Goal: Entertainment & Leisure: Consume media (video, audio)

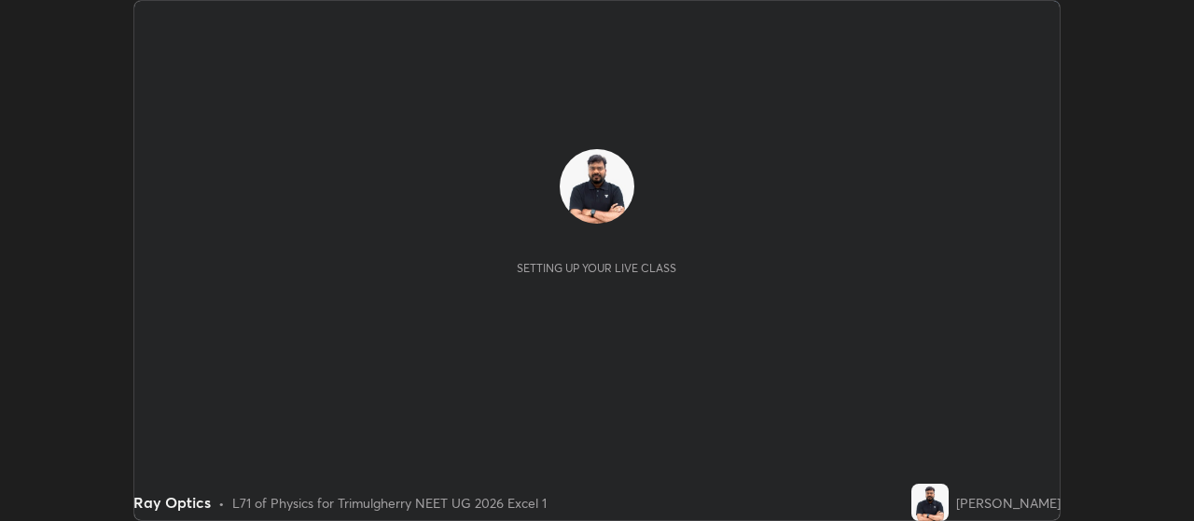
scroll to position [521, 1194]
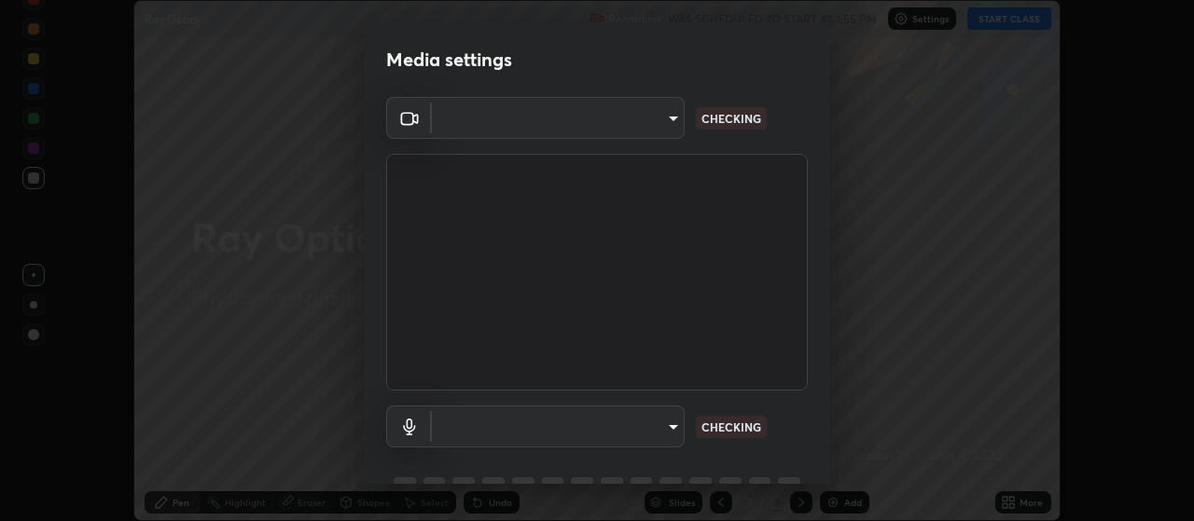
type input "c52127a40cbf279c8509d1fea9a6c4f1a5ad2dcd18f862b978adc8f20b04eebd"
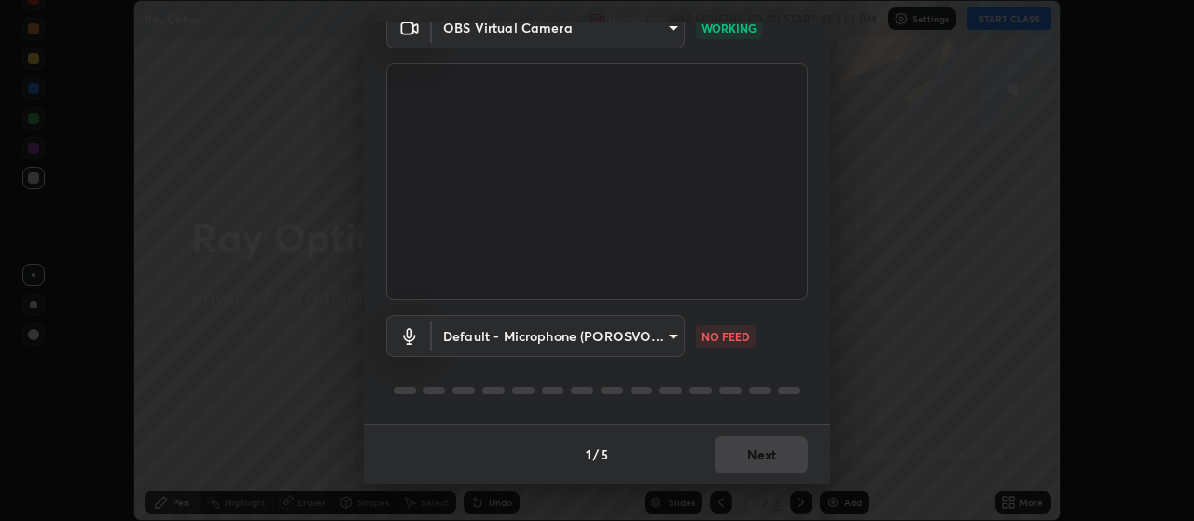
click at [597, 339] on body "Erase all Ray Optics Recording WAS SCHEDULED TO START AT 1:55 PM Settings START…" at bounding box center [597, 260] width 1194 height 521
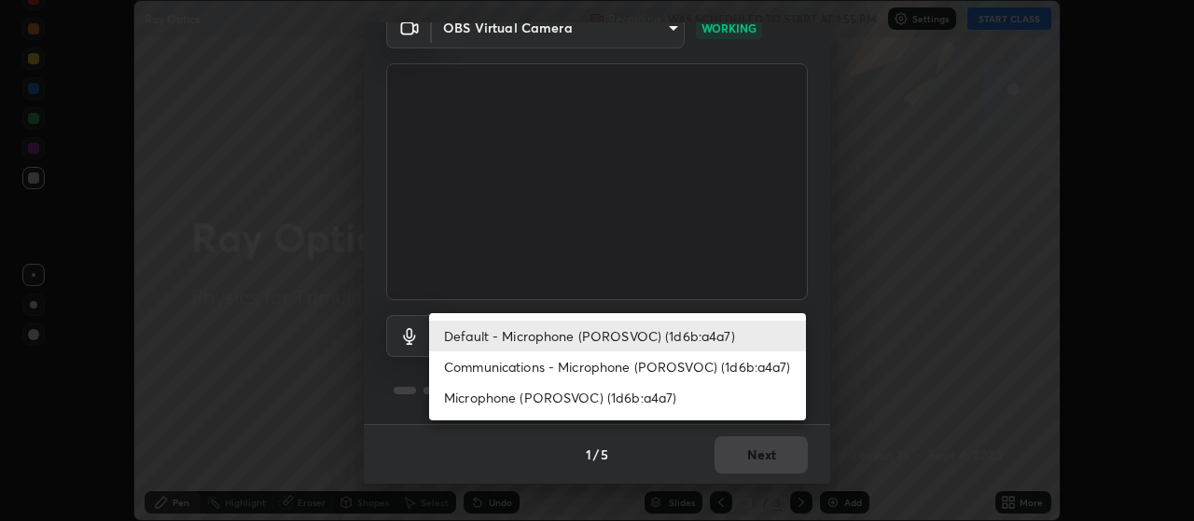
click at [588, 361] on li "Communications - Microphone (POROSVOC) (1d6b:a4a7)" at bounding box center [617, 367] width 377 height 31
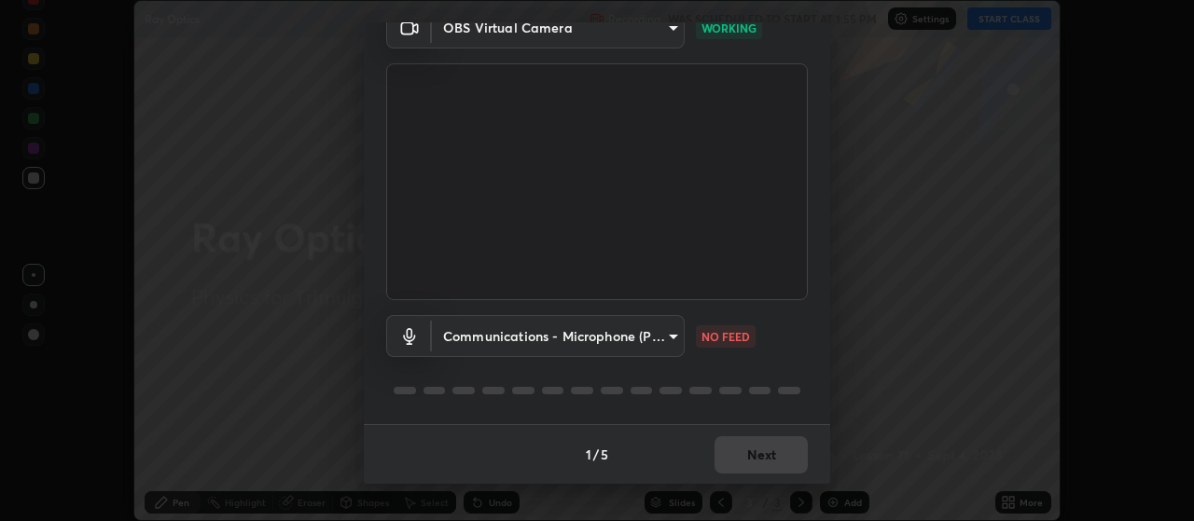
type input "communications"
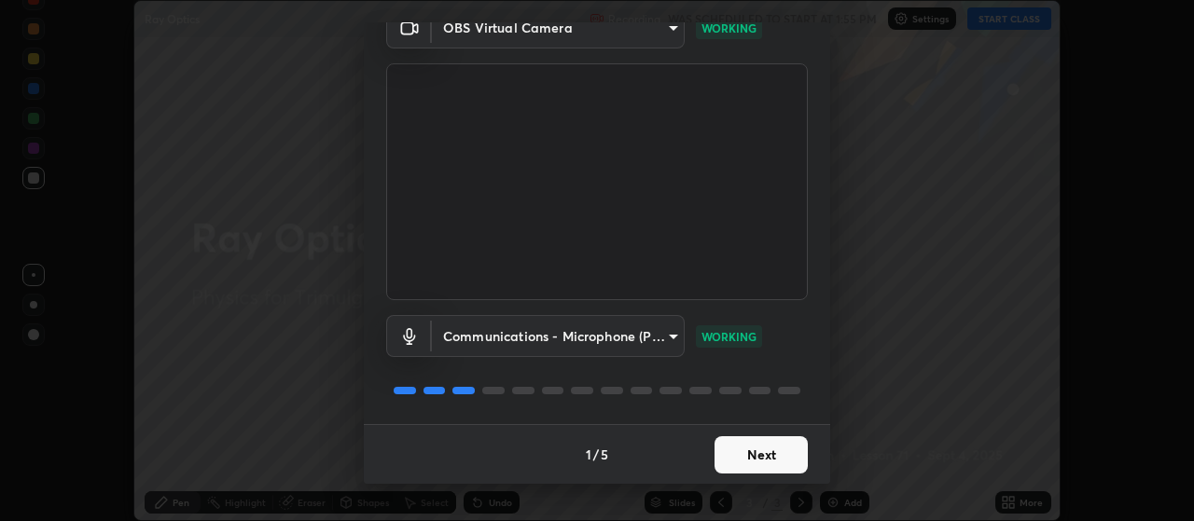
click at [739, 450] on button "Next" at bounding box center [760, 454] width 93 height 37
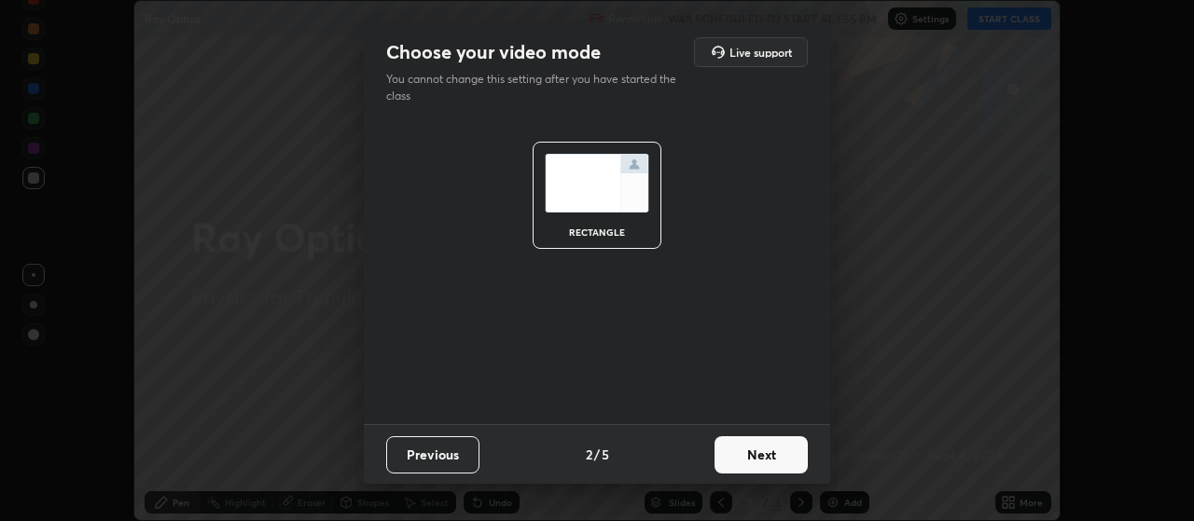
scroll to position [0, 0]
click at [764, 457] on button "Next" at bounding box center [760, 454] width 93 height 37
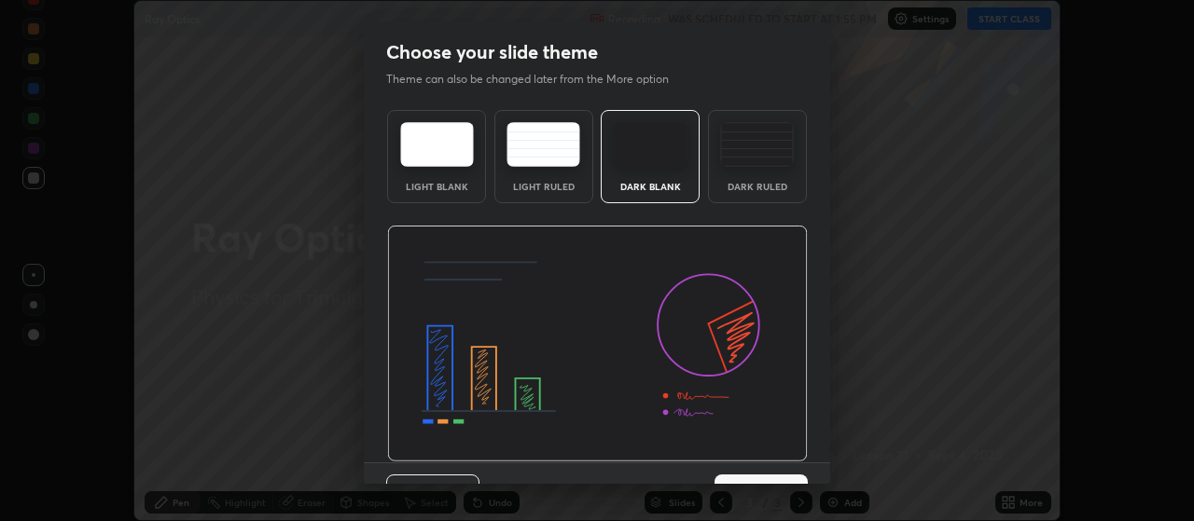
scroll to position [38, 0]
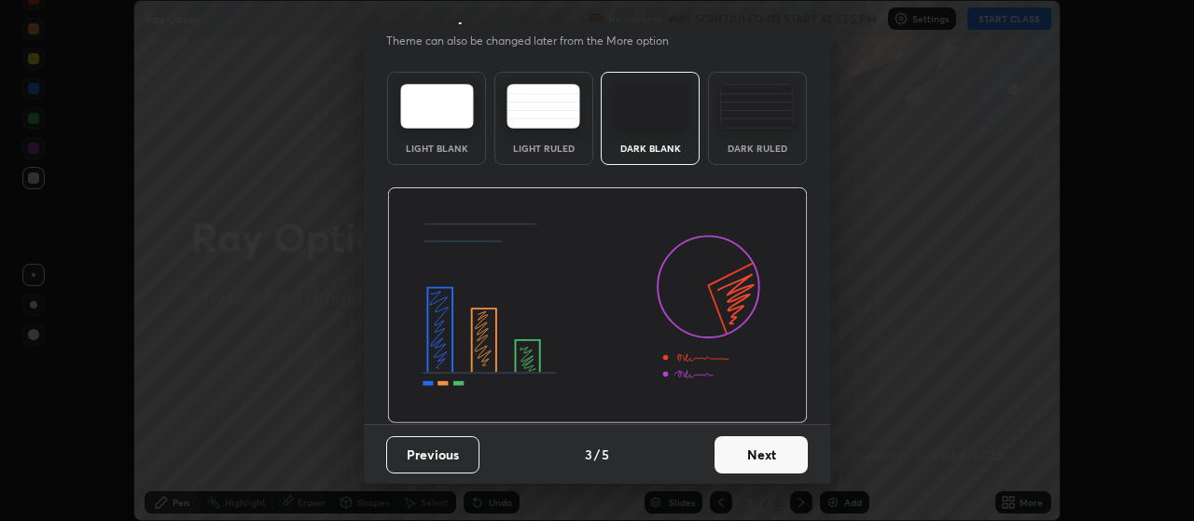
click at [758, 451] on button "Next" at bounding box center [760, 454] width 93 height 37
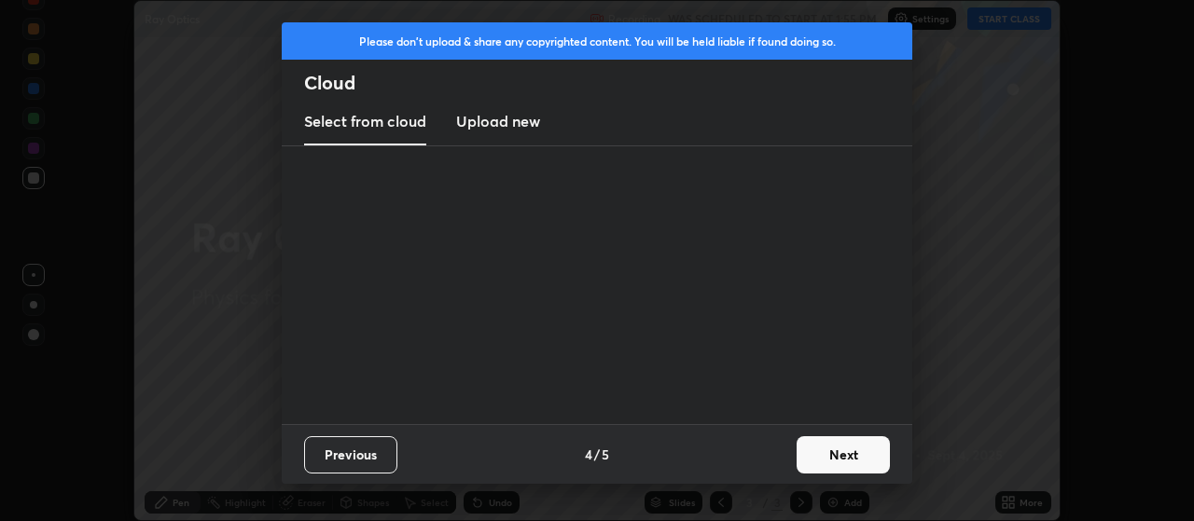
scroll to position [0, 0]
click at [814, 458] on button "Next" at bounding box center [842, 454] width 93 height 37
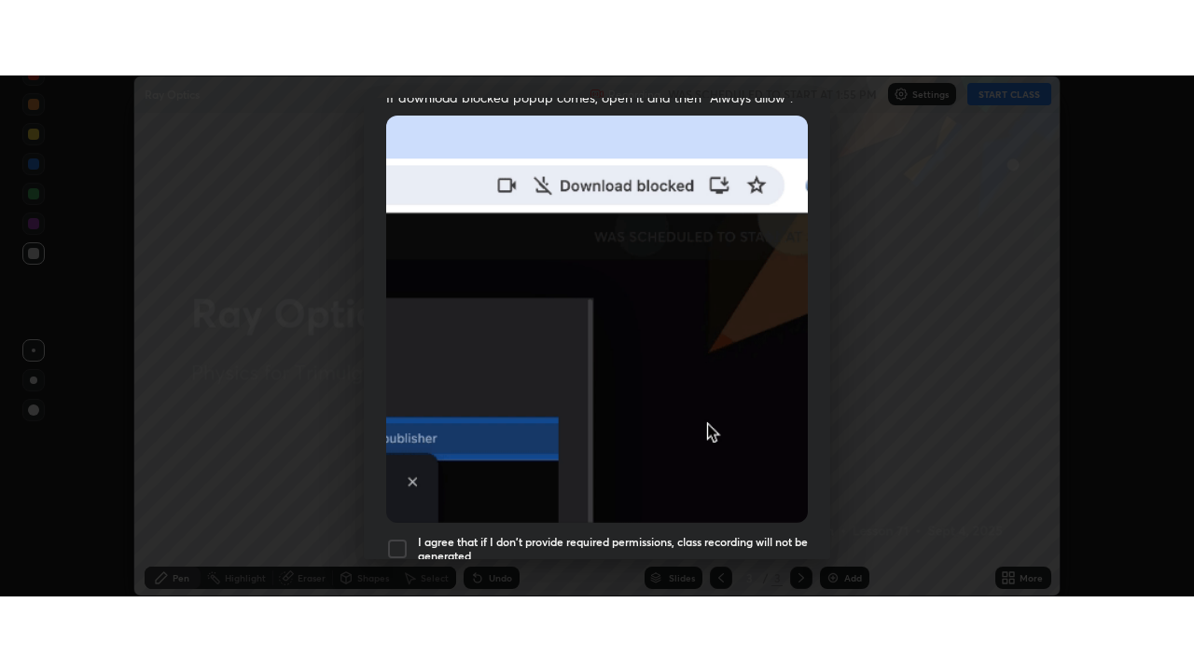
scroll to position [471, 0]
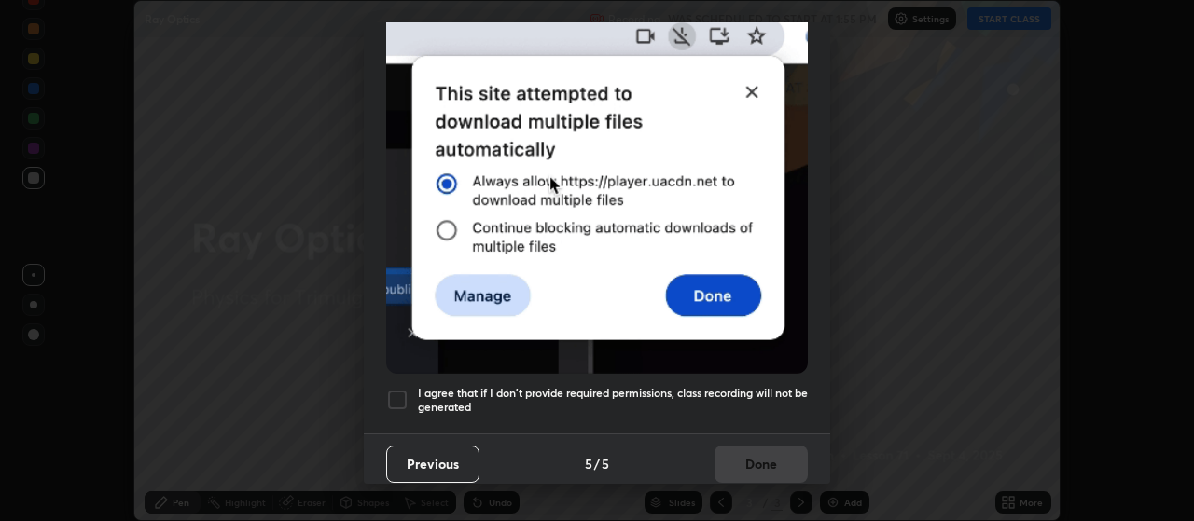
click at [681, 386] on h5 "I agree that if I don't provide required permissions, class recording will not …" at bounding box center [613, 400] width 390 height 29
click at [736, 446] on button "Done" at bounding box center [760, 464] width 93 height 37
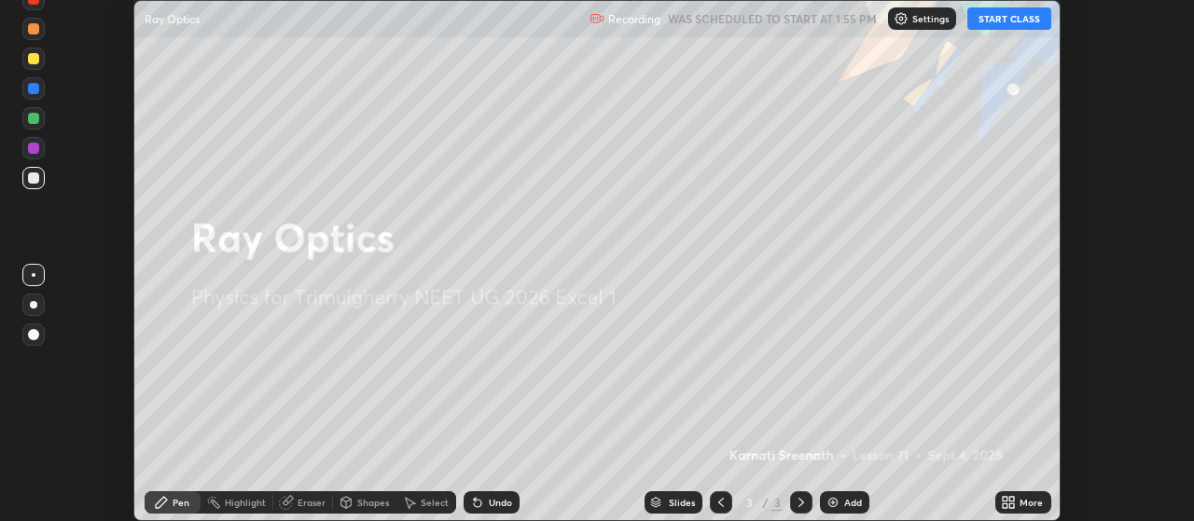
click at [993, 26] on button "START CLASS" at bounding box center [1009, 18] width 84 height 22
click at [1013, 505] on icon at bounding box center [1012, 506] width 5 height 5
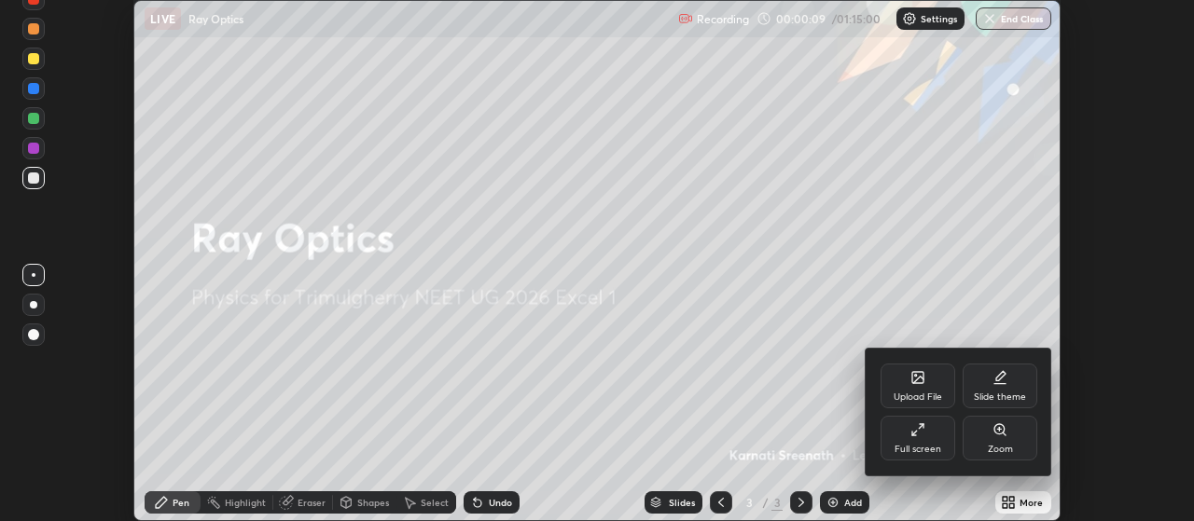
click at [922, 450] on div "Full screen" at bounding box center [917, 449] width 47 height 9
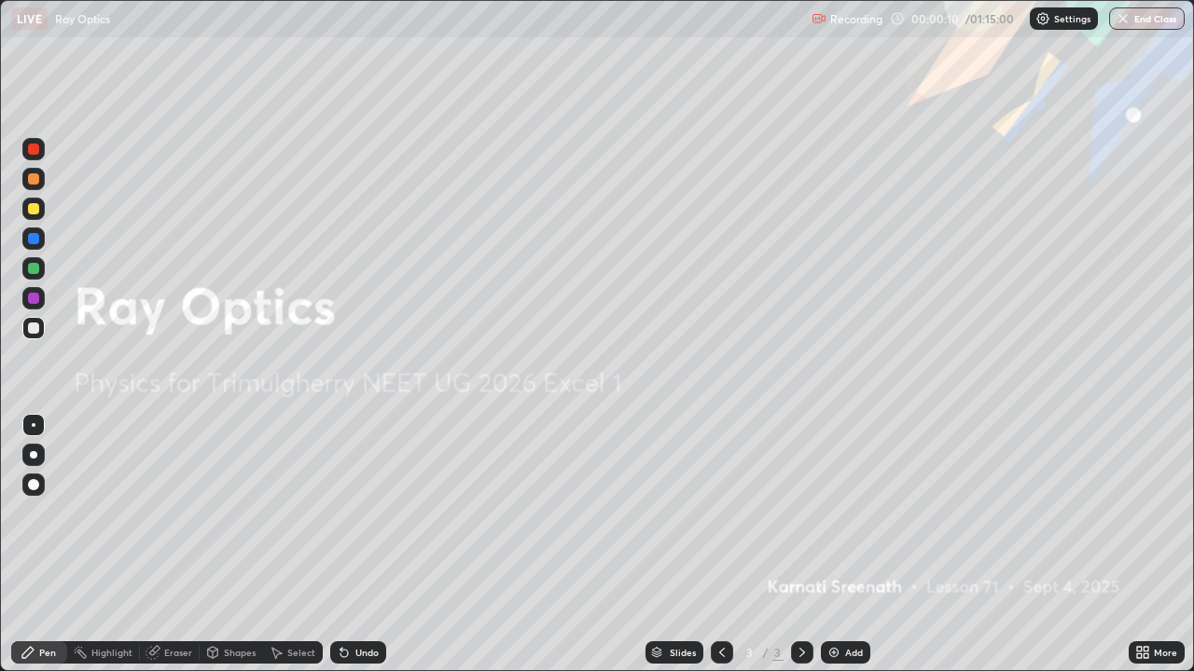
scroll to position [671, 1194]
click at [846, 520] on div "Add" at bounding box center [854, 652] width 18 height 9
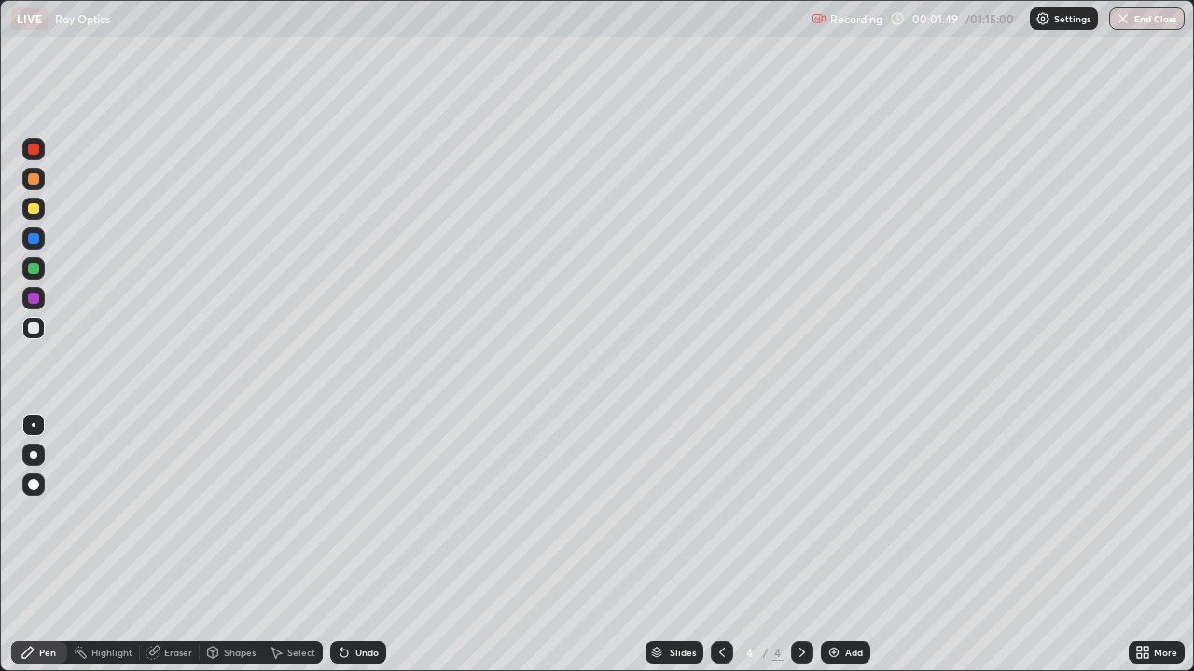
click at [33, 242] on div at bounding box center [33, 238] width 11 height 11
click at [173, 520] on div "Eraser" at bounding box center [178, 652] width 28 height 9
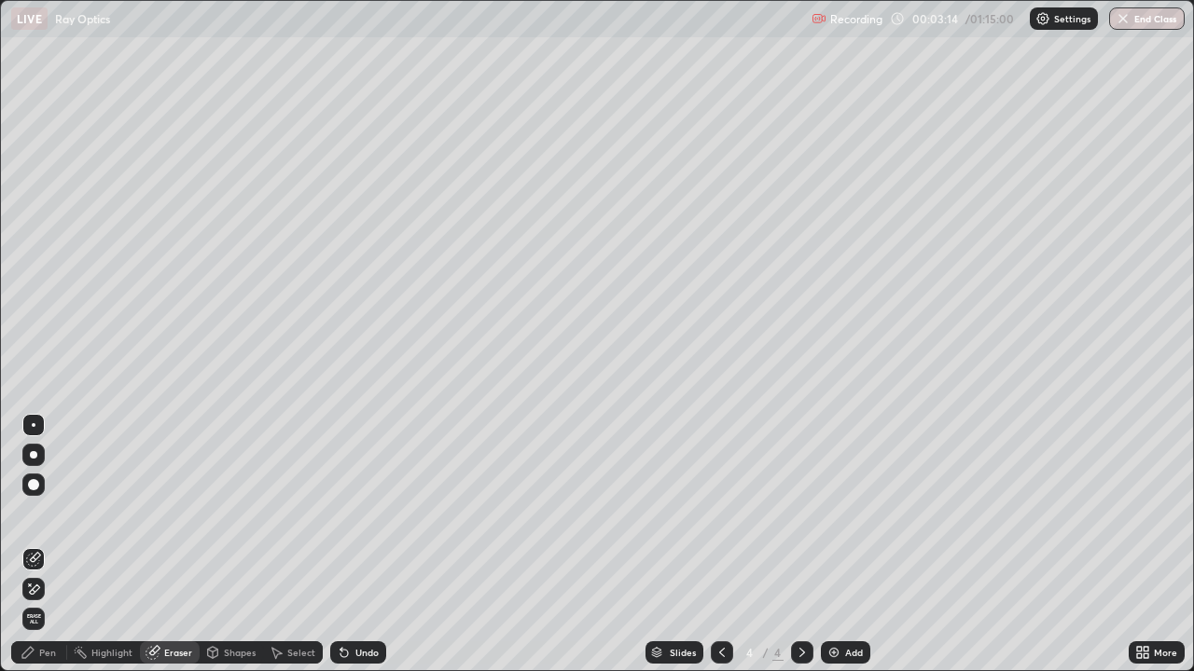
click at [30, 520] on icon at bounding box center [27, 652] width 11 height 11
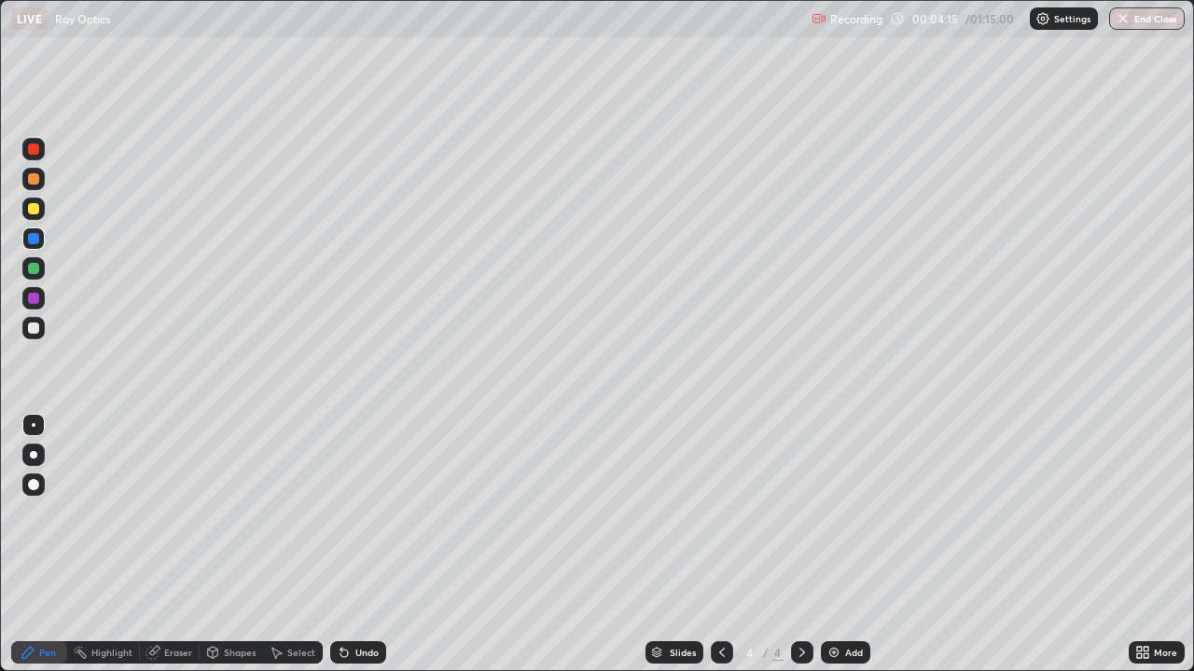
click at [31, 276] on div at bounding box center [33, 268] width 22 height 22
click at [849, 520] on div "Add" at bounding box center [854, 652] width 18 height 9
click at [35, 332] on div at bounding box center [33, 328] width 11 height 11
click at [367, 520] on div "Undo" at bounding box center [366, 652] width 23 height 9
click at [834, 520] on img at bounding box center [833, 652] width 15 height 15
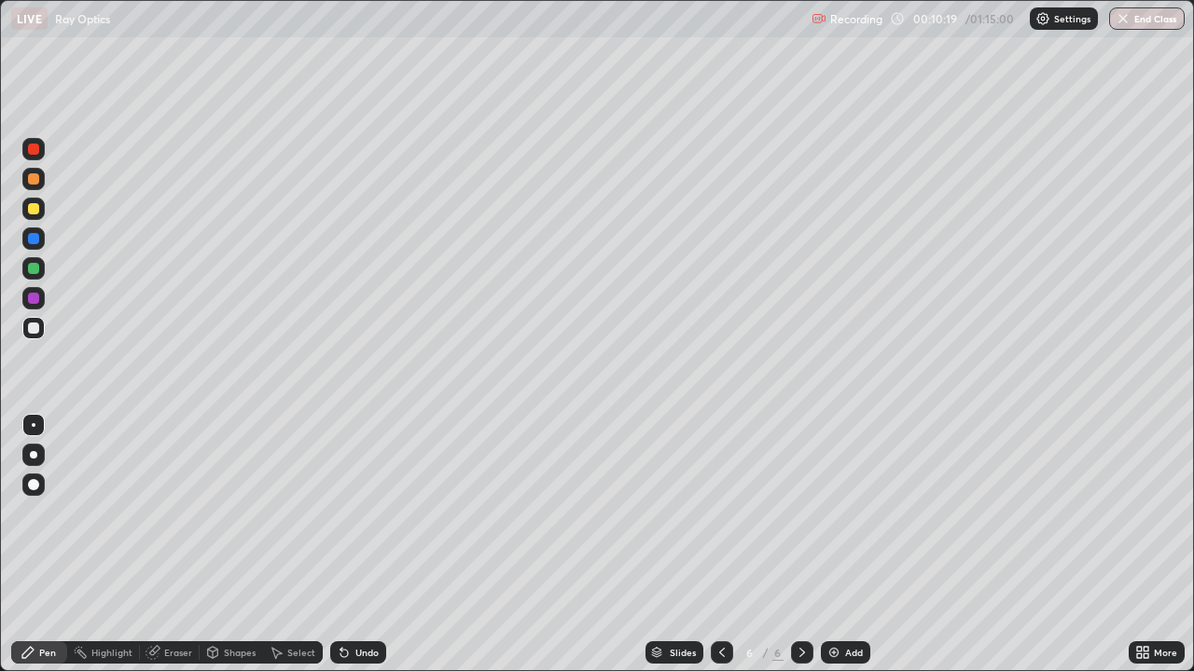
click at [37, 181] on div at bounding box center [33, 178] width 11 height 11
click at [35, 209] on div at bounding box center [33, 208] width 11 height 11
click at [34, 455] on div at bounding box center [33, 454] width 7 height 7
click at [35, 237] on div at bounding box center [33, 238] width 11 height 11
click at [846, 520] on div "Add" at bounding box center [854, 652] width 18 height 9
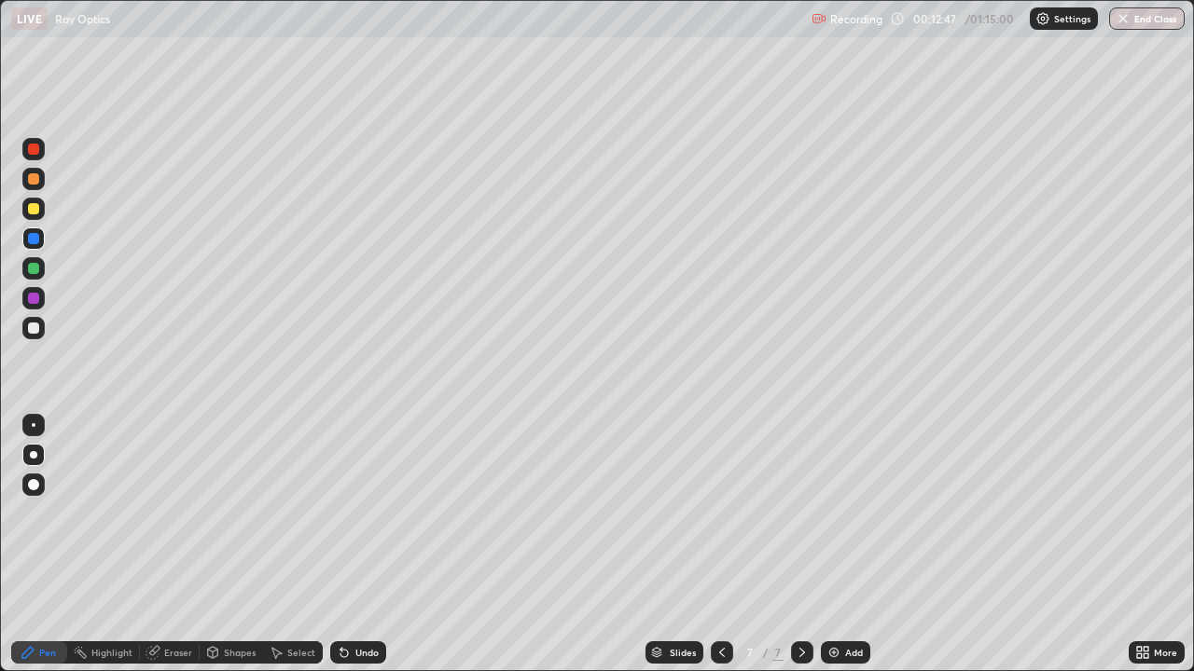
click at [245, 520] on div "Shapes" at bounding box center [240, 652] width 32 height 9
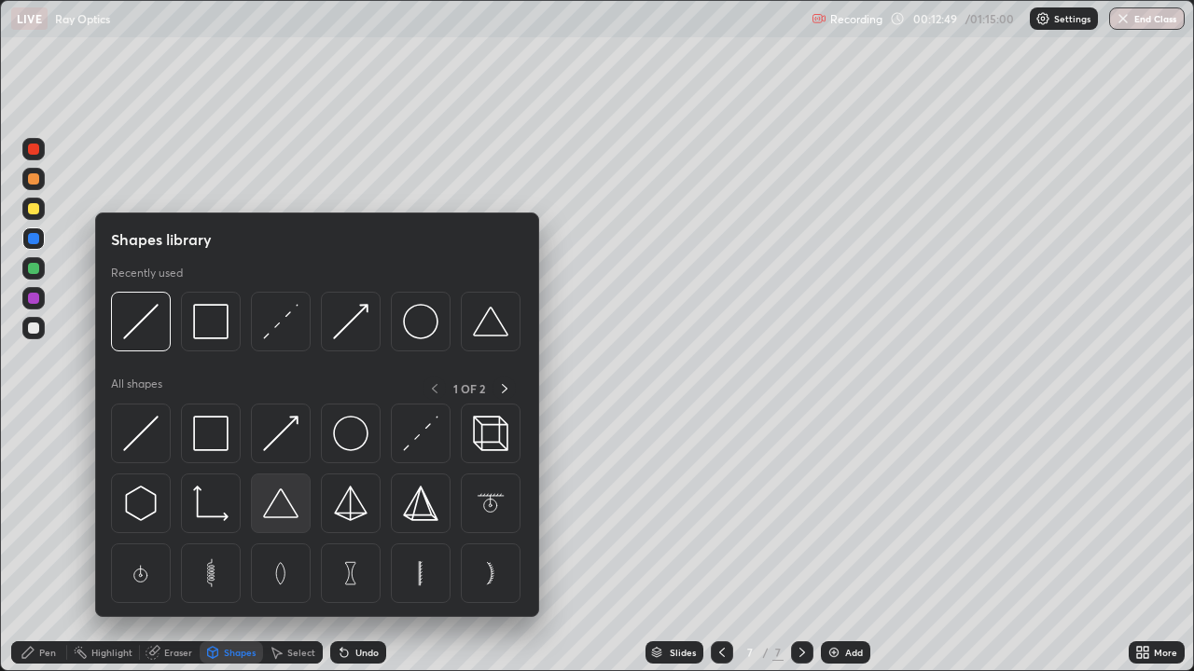
click at [282, 507] on img at bounding box center [280, 503] width 35 height 35
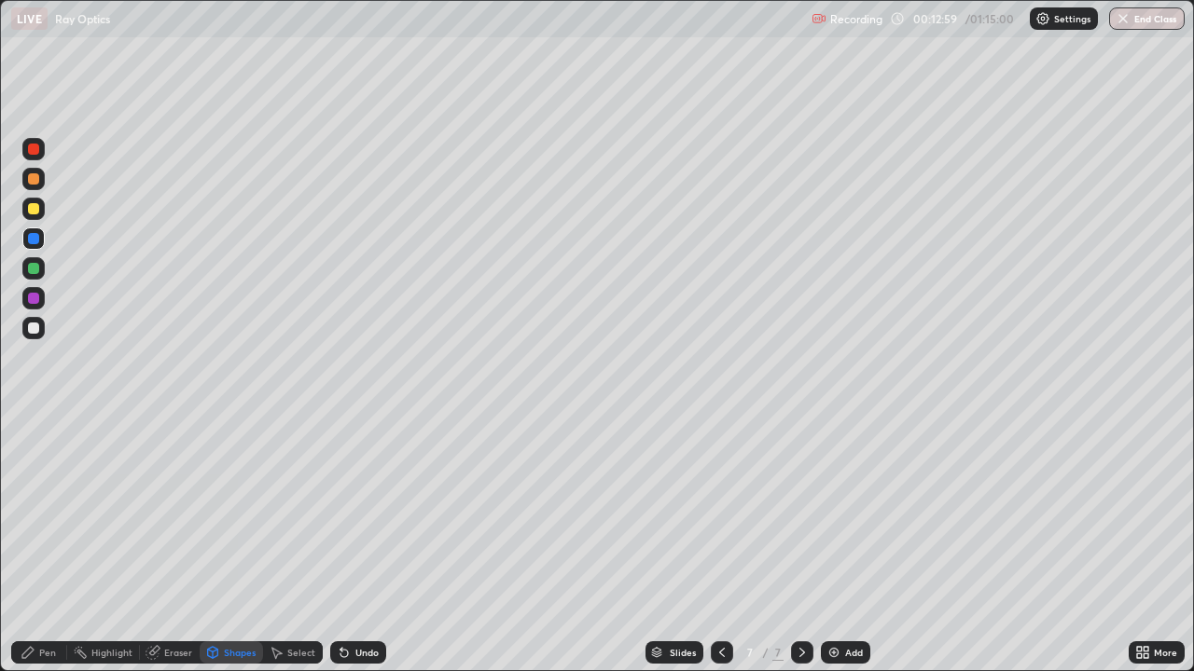
click at [28, 520] on icon at bounding box center [27, 652] width 11 height 11
click at [34, 330] on div at bounding box center [33, 328] width 11 height 11
click at [227, 520] on div "Shapes" at bounding box center [240, 652] width 32 height 9
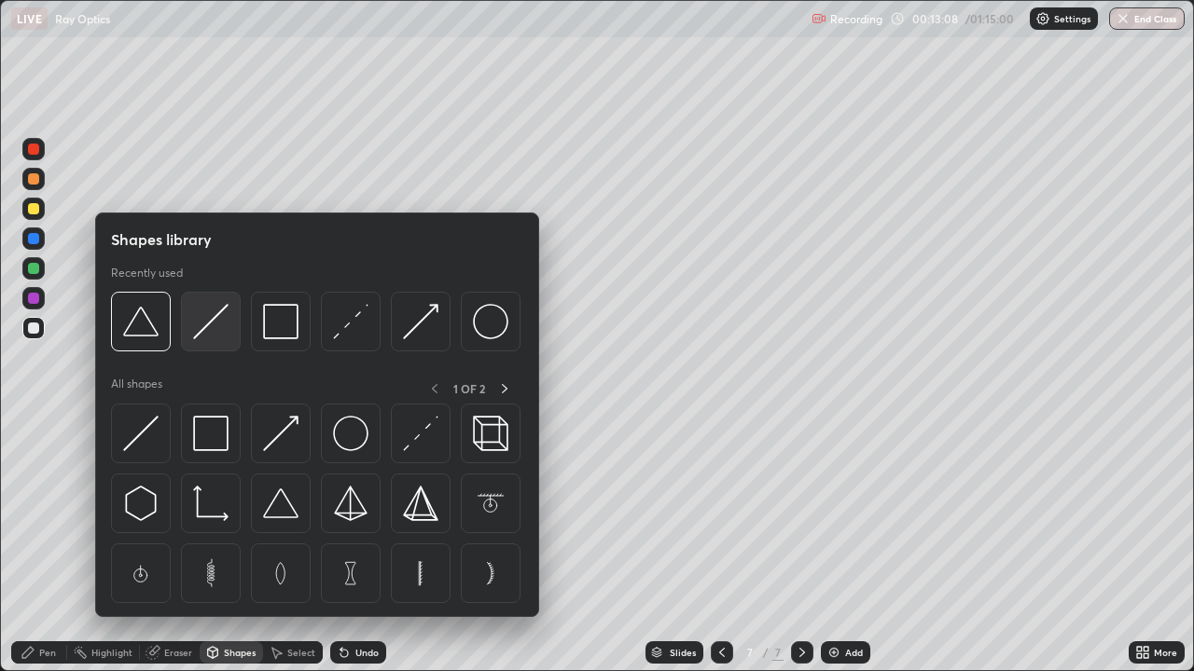
click at [212, 337] on img at bounding box center [210, 321] width 35 height 35
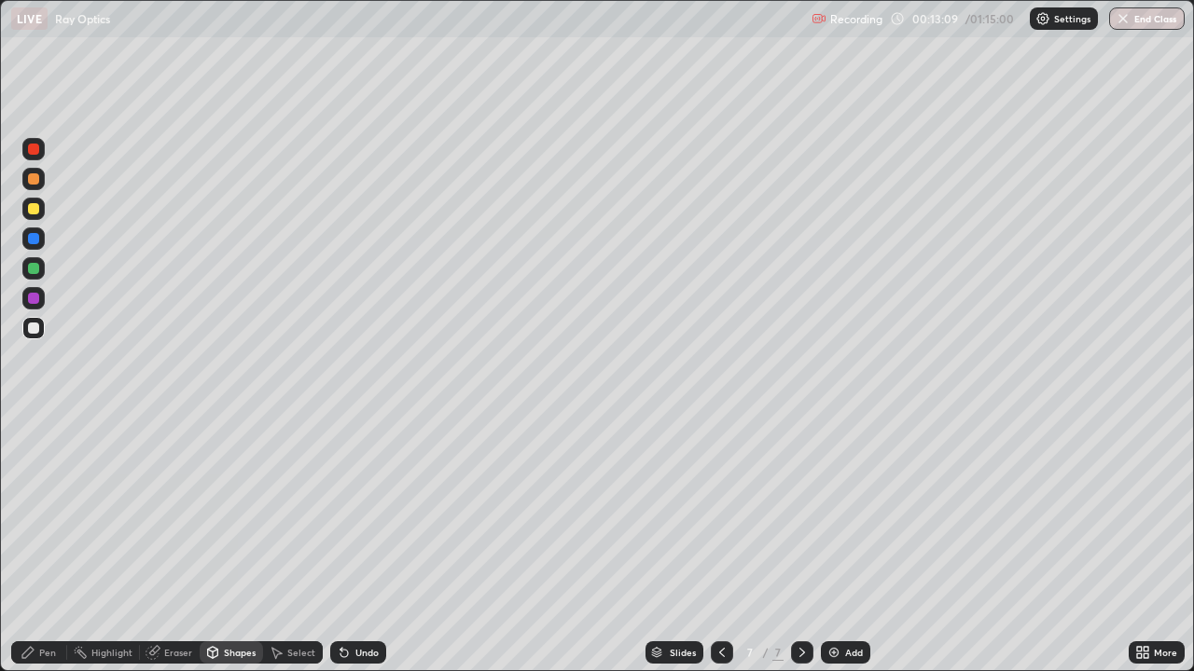
click at [240, 520] on div "Shapes" at bounding box center [240, 652] width 32 height 9
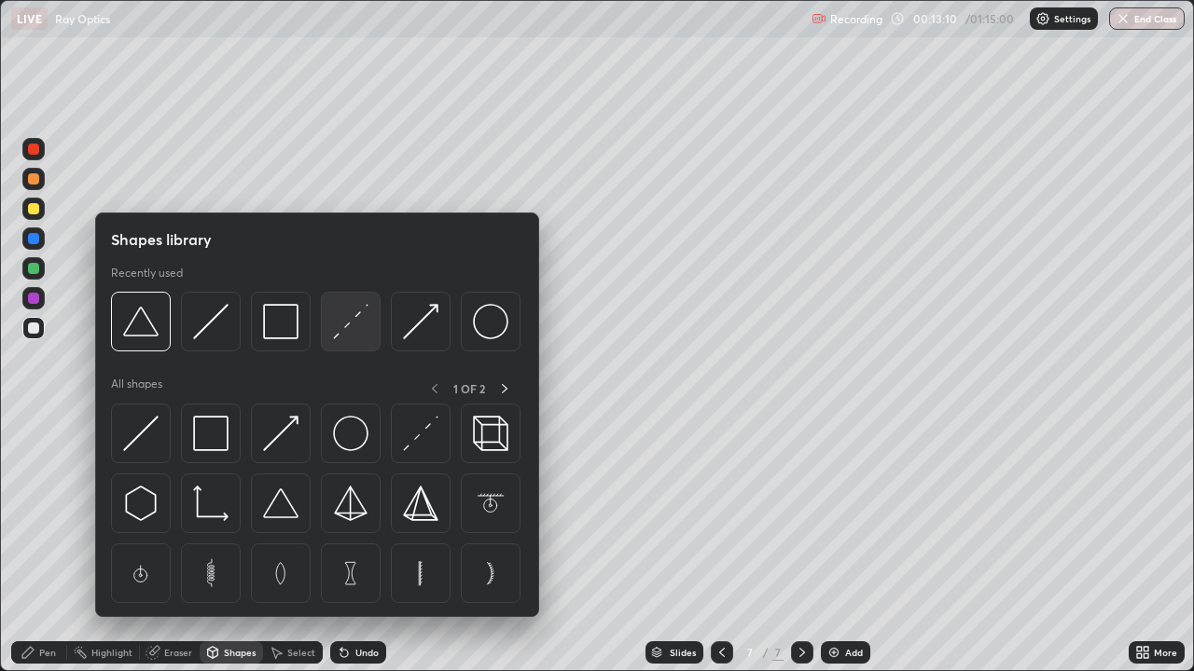
click at [354, 336] on img at bounding box center [350, 321] width 35 height 35
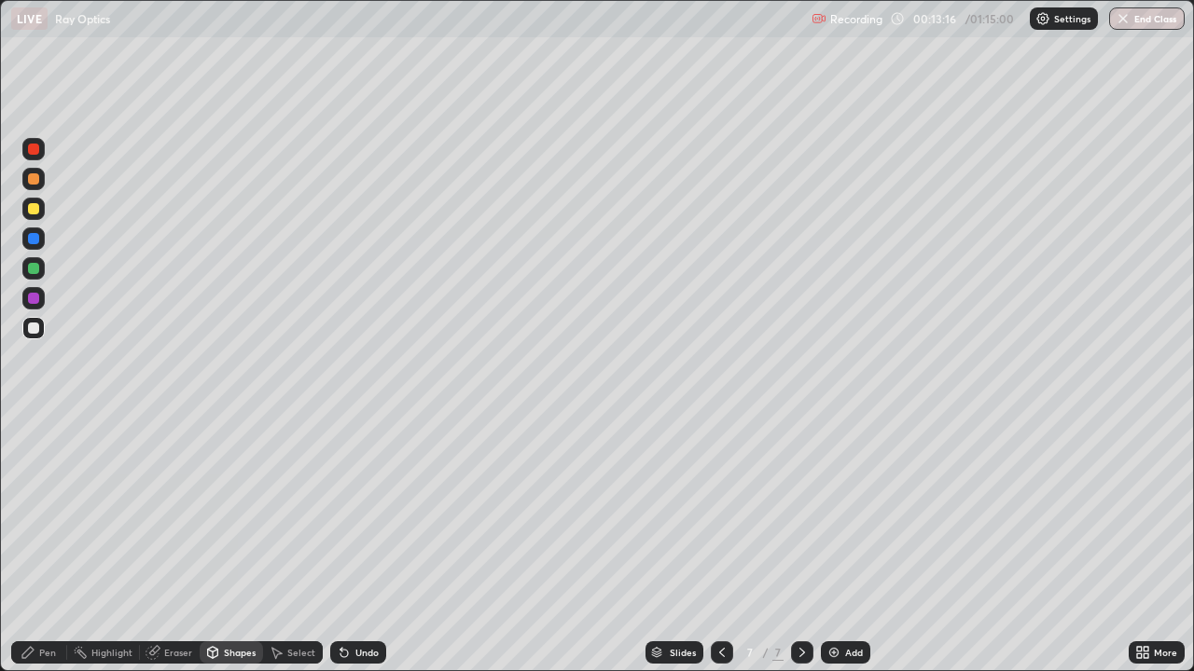
click at [36, 209] on div at bounding box center [33, 208] width 11 height 11
click at [367, 520] on div "Undo" at bounding box center [366, 652] width 23 height 9
click at [243, 520] on div "Shapes" at bounding box center [240, 652] width 32 height 9
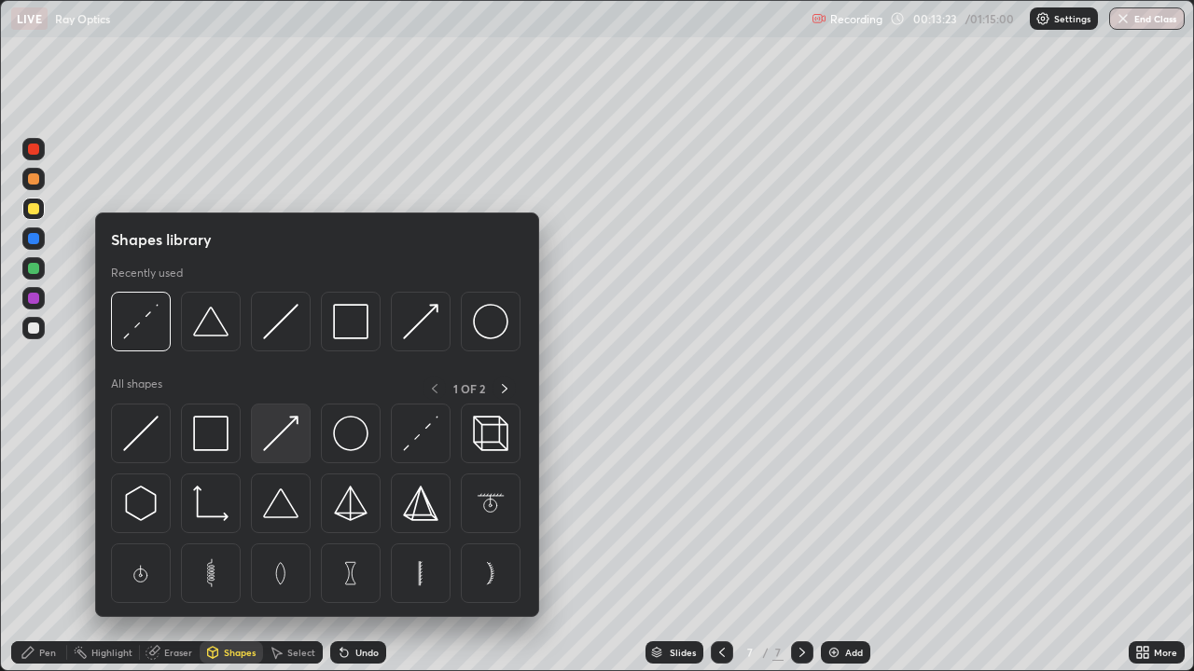
click at [288, 447] on img at bounding box center [280, 433] width 35 height 35
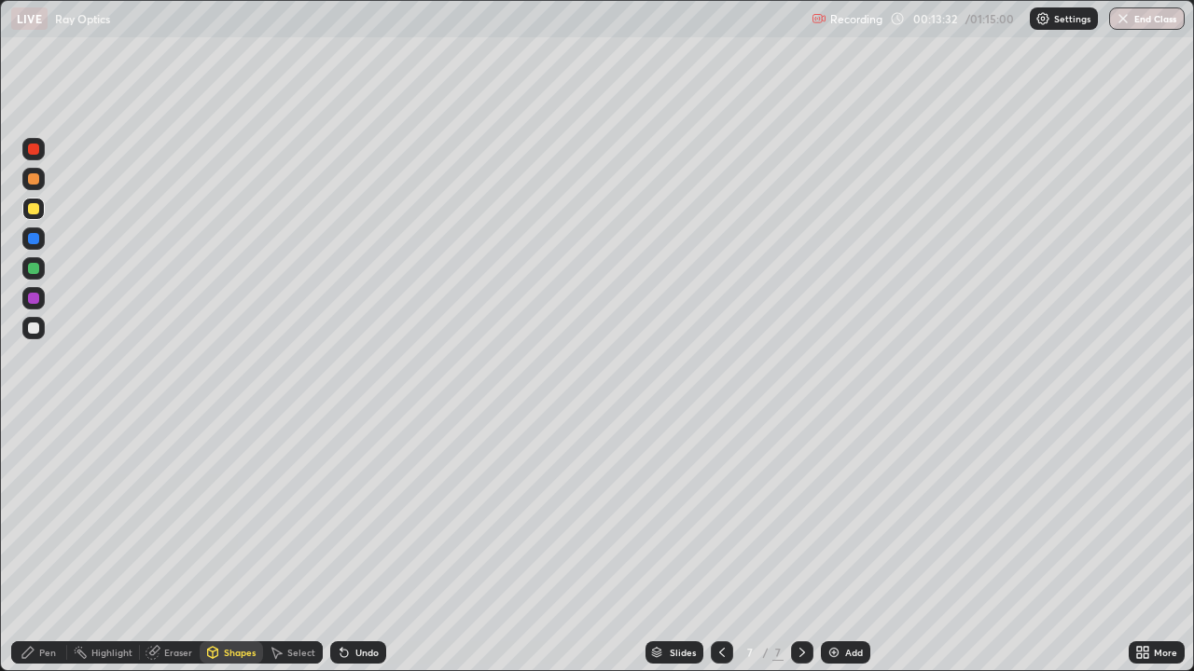
click at [240, 520] on div "Shapes" at bounding box center [240, 652] width 32 height 9
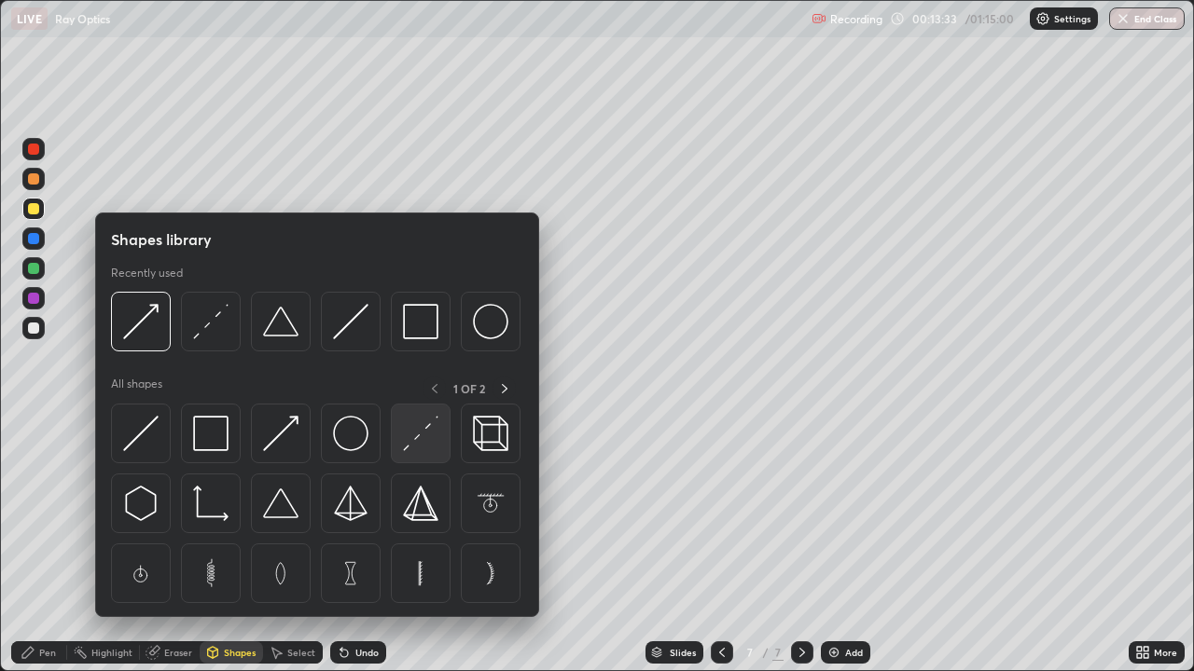
click at [414, 441] on img at bounding box center [420, 433] width 35 height 35
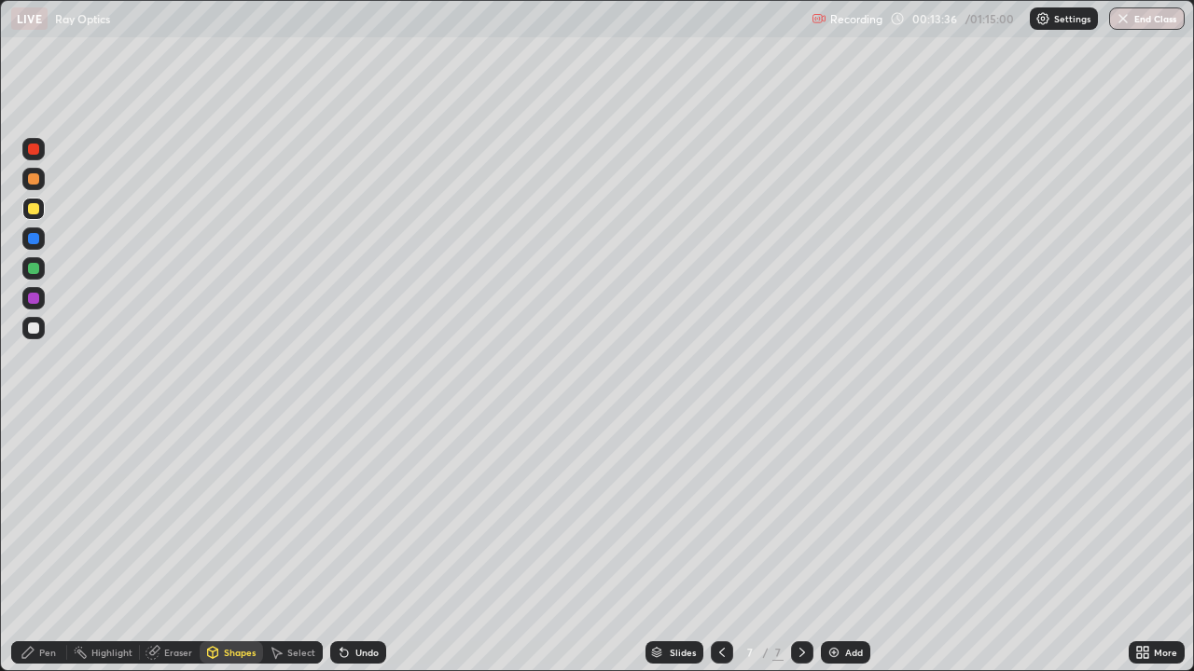
click at [37, 520] on div "Pen" at bounding box center [39, 653] width 56 height 22
click at [37, 416] on div at bounding box center [33, 425] width 22 height 22
click at [369, 520] on div "Undo" at bounding box center [366, 652] width 23 height 9
click at [241, 520] on div "Shapes" at bounding box center [240, 652] width 32 height 9
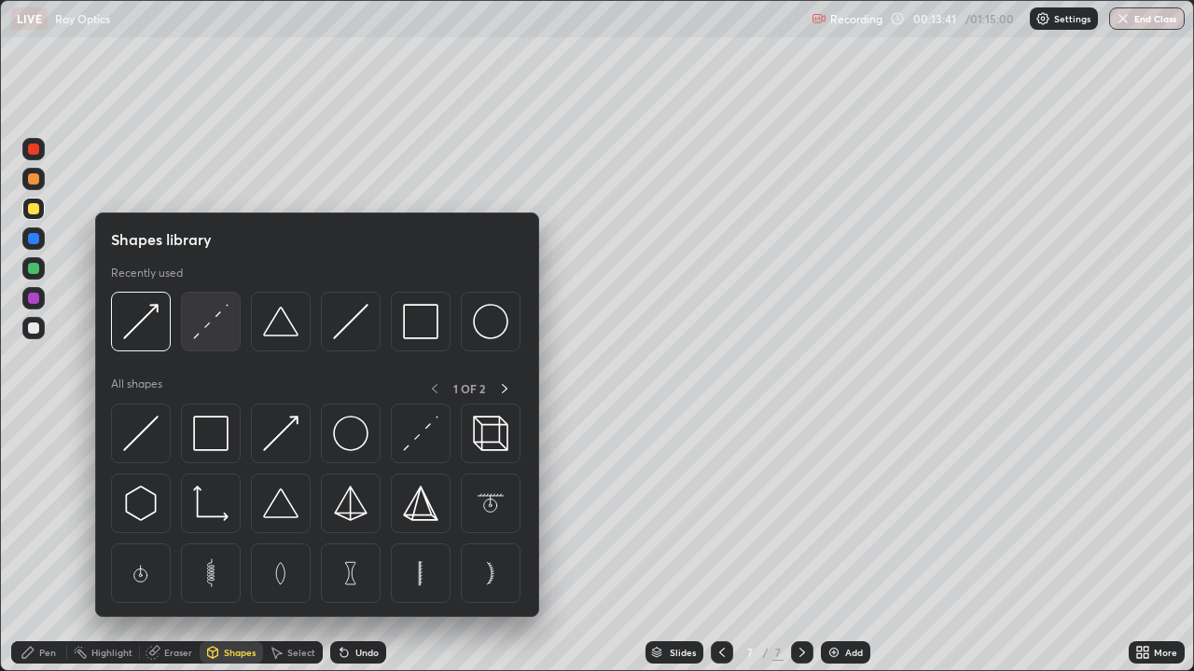
click at [216, 324] on img at bounding box center [210, 321] width 35 height 35
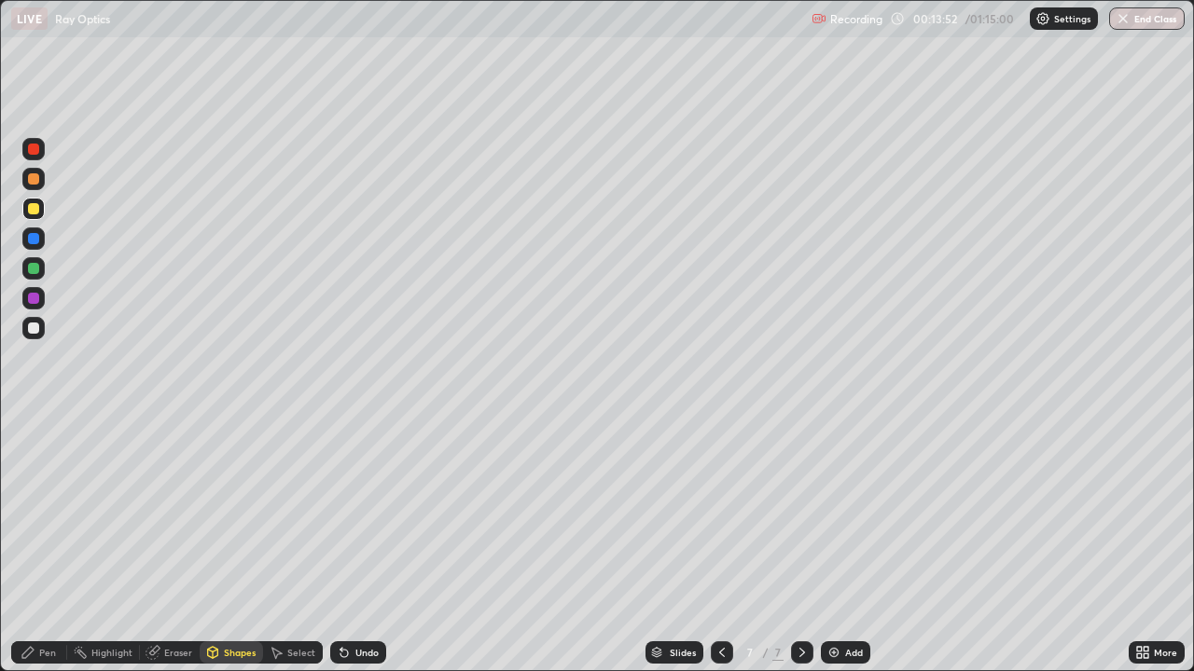
click at [221, 520] on div "Shapes" at bounding box center [231, 653] width 63 height 22
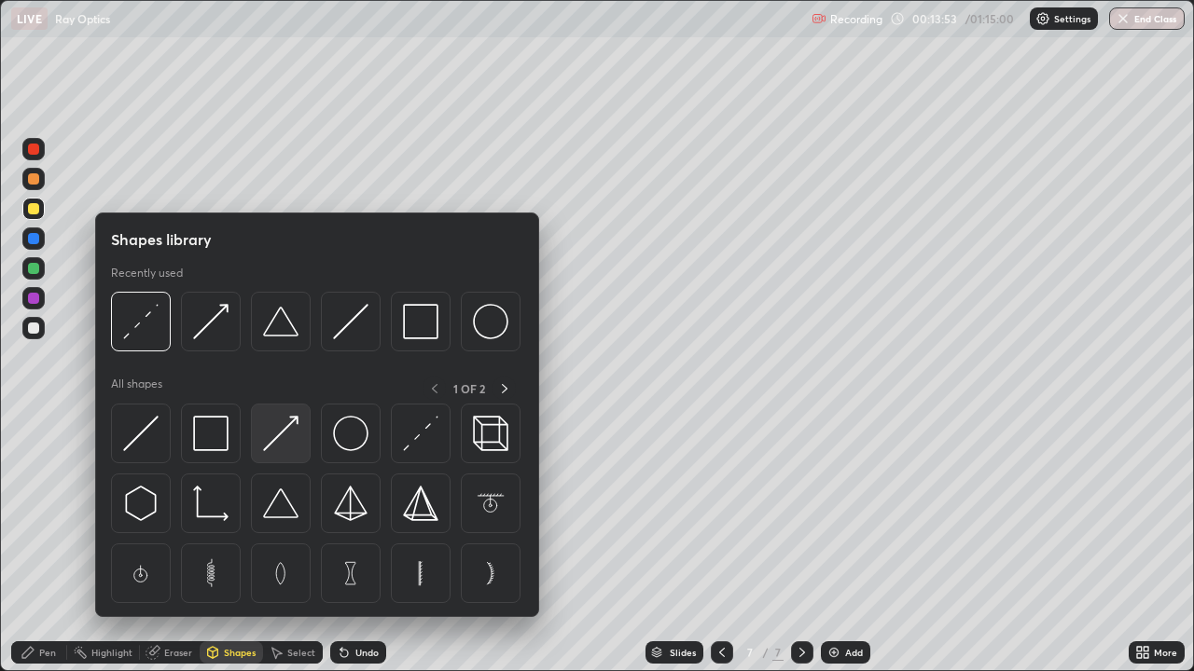
click at [270, 446] on img at bounding box center [280, 433] width 35 height 35
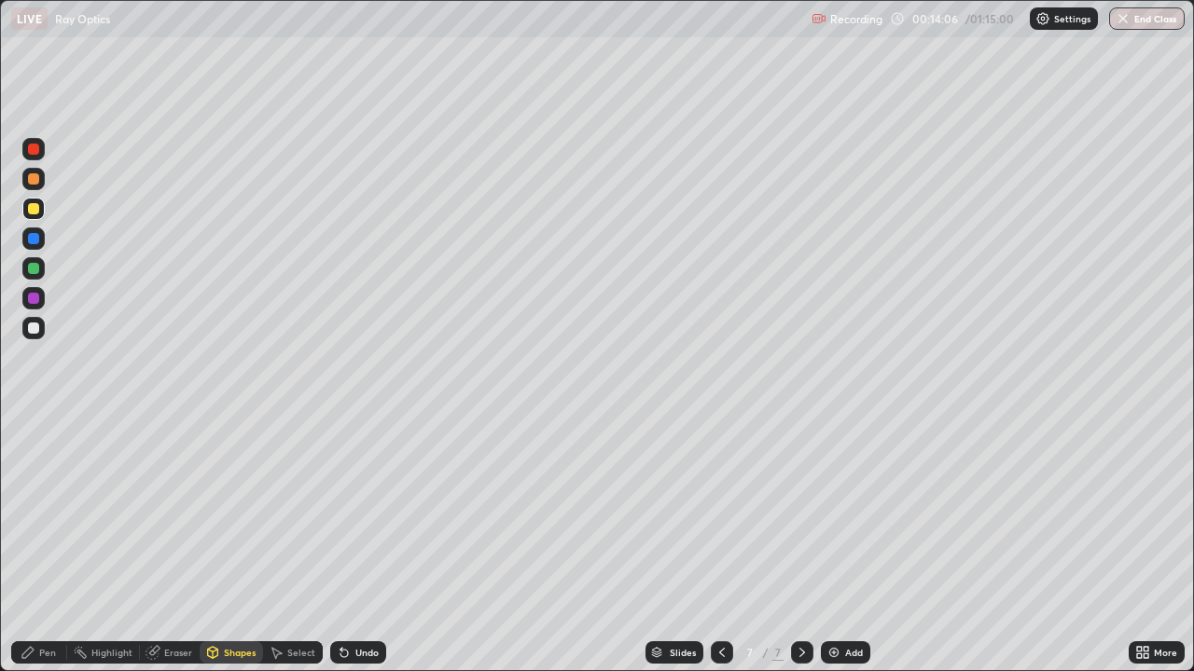
click at [32, 328] on div at bounding box center [33, 328] width 11 height 11
click at [222, 520] on div "Shapes" at bounding box center [231, 653] width 63 height 22
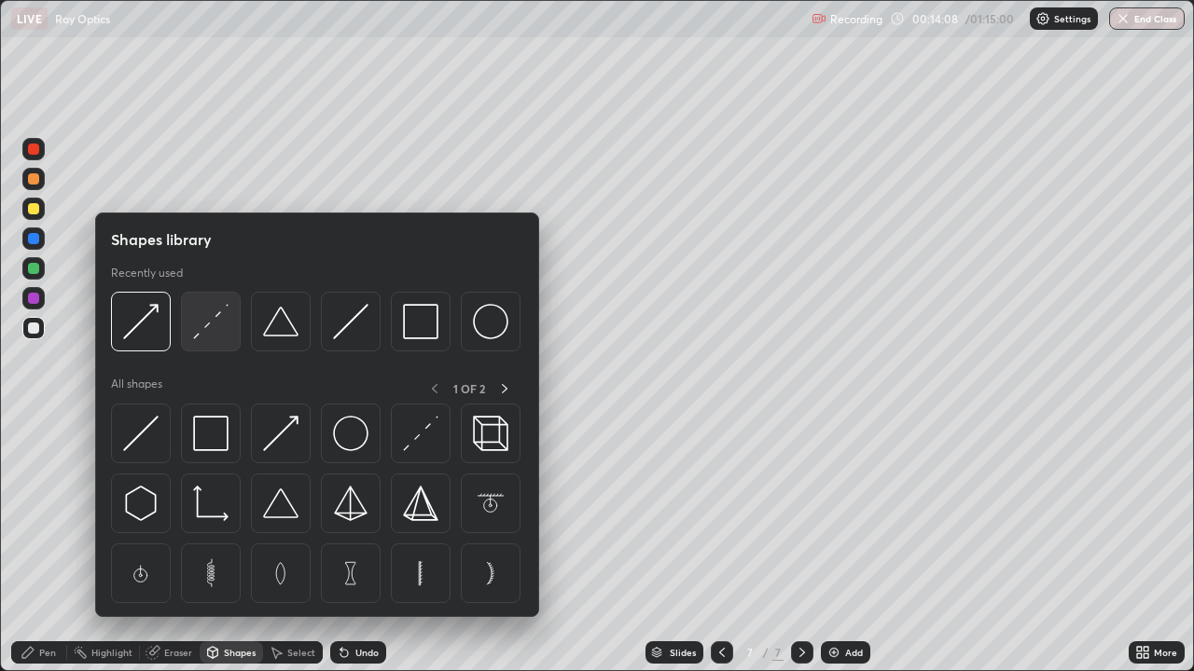
click at [217, 322] on img at bounding box center [210, 321] width 35 height 35
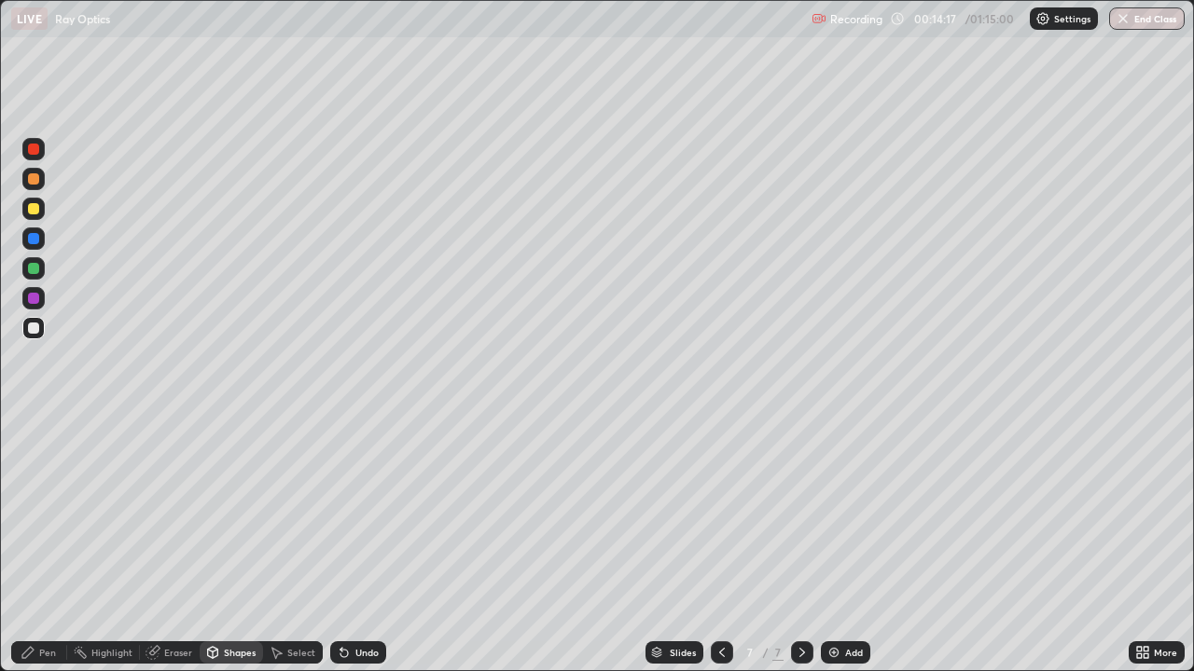
click at [30, 205] on div at bounding box center [33, 208] width 11 height 11
click at [39, 520] on div "Pen" at bounding box center [47, 652] width 17 height 9
click at [213, 520] on icon at bounding box center [213, 655] width 0 height 7
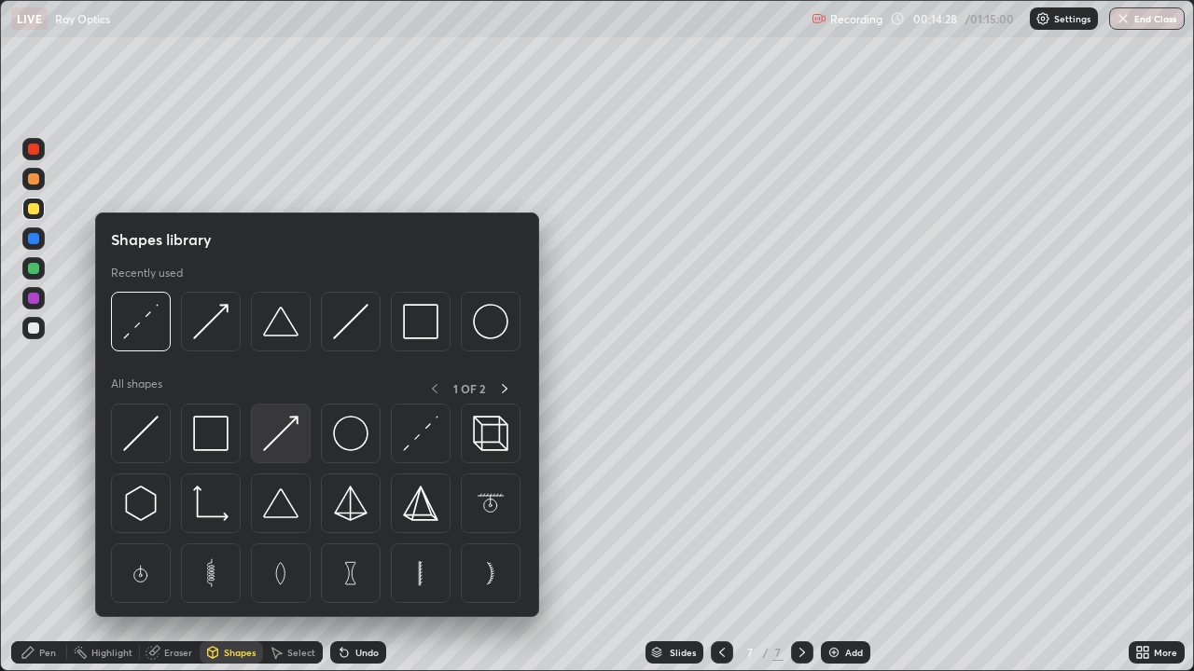
click at [270, 441] on img at bounding box center [280, 433] width 35 height 35
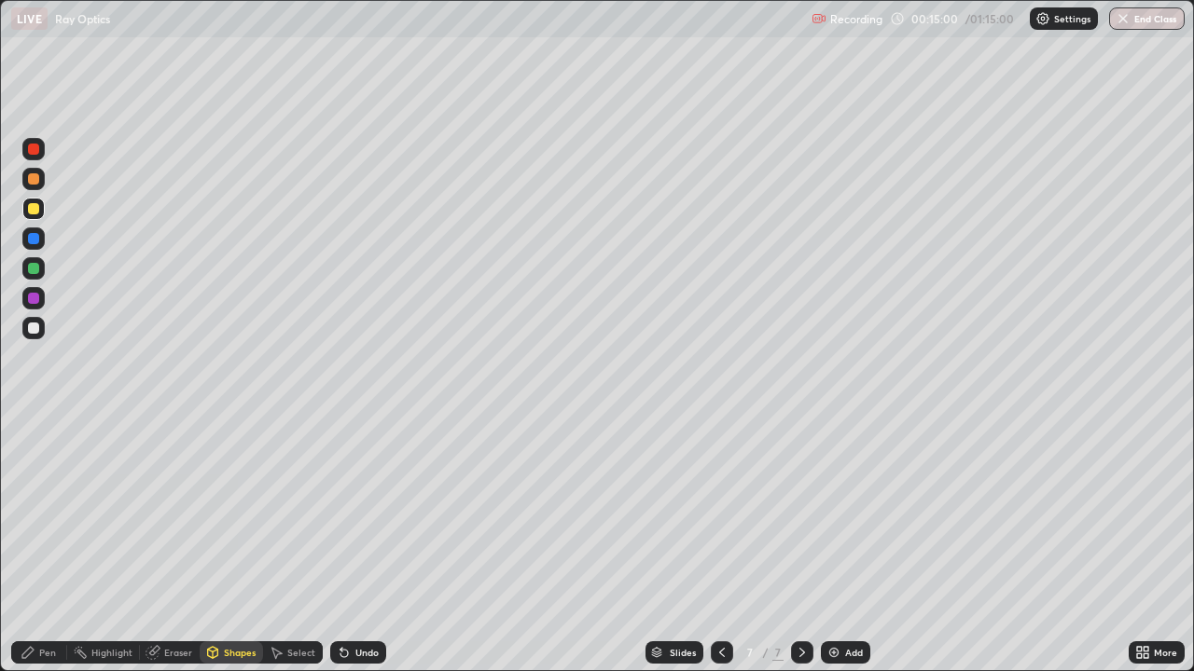
click at [33, 277] on div at bounding box center [33, 268] width 22 height 22
click at [34, 520] on icon at bounding box center [28, 652] width 15 height 15
click at [36, 327] on div at bounding box center [33, 328] width 11 height 11
click at [96, 520] on div "Highlight" at bounding box center [111, 652] width 41 height 9
click at [45, 520] on div "Pen" at bounding box center [47, 652] width 17 height 9
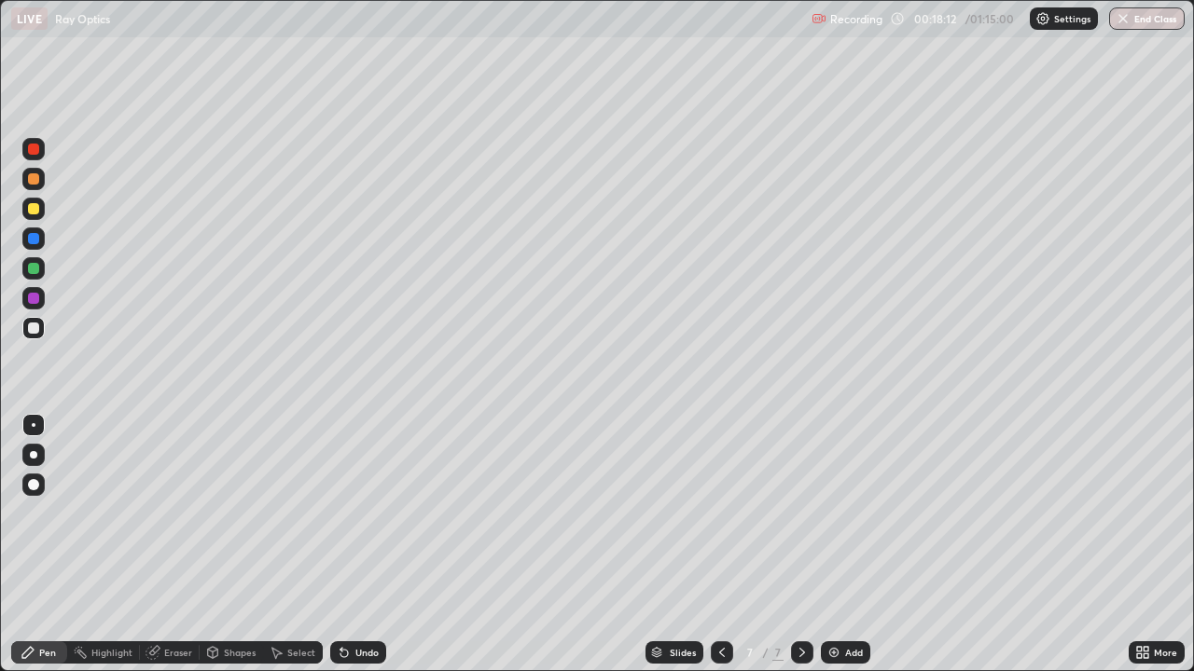
click at [31, 180] on div at bounding box center [33, 178] width 11 height 11
click at [36, 294] on div at bounding box center [33, 298] width 11 height 11
click at [34, 335] on div at bounding box center [33, 328] width 22 height 22
click at [26, 232] on div at bounding box center [33, 239] width 22 height 22
click at [33, 332] on div at bounding box center [33, 328] width 11 height 11
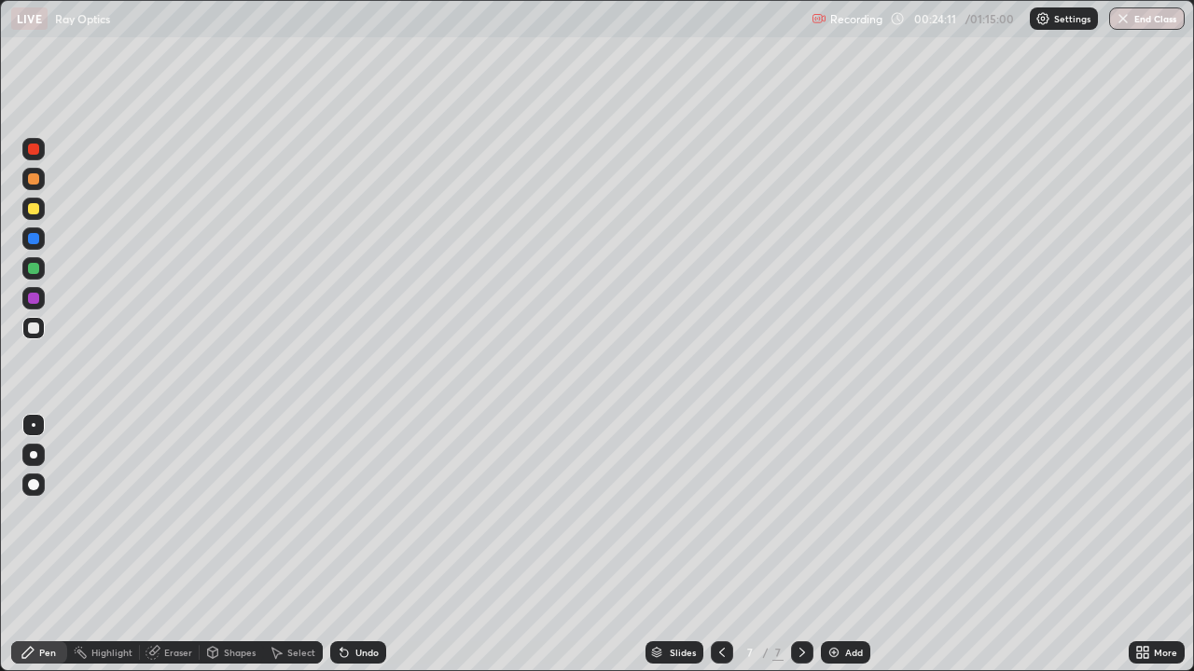
click at [157, 520] on icon at bounding box center [152, 653] width 12 height 12
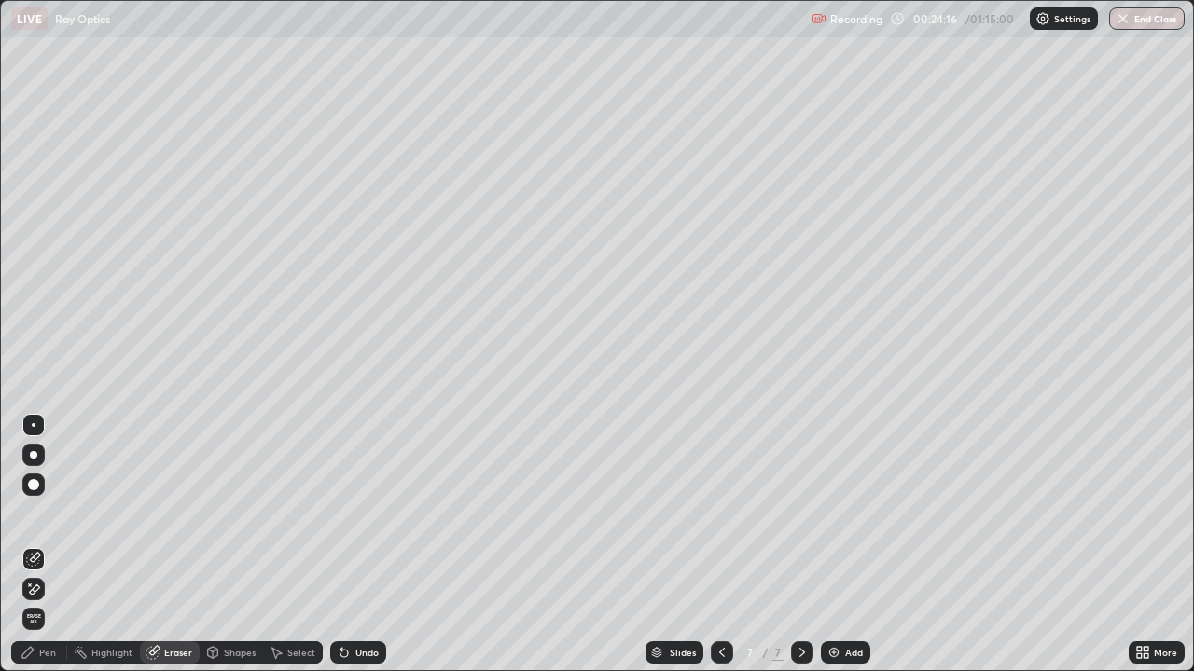
click at [47, 520] on div "Pen" at bounding box center [47, 652] width 17 height 9
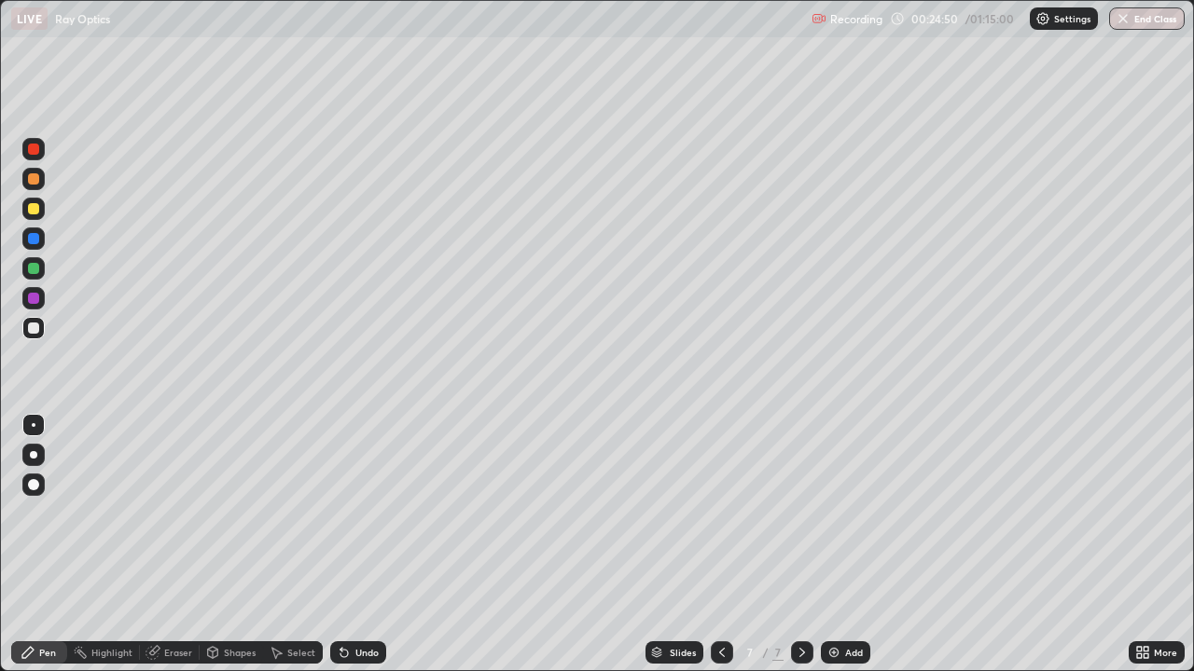
click at [35, 263] on div at bounding box center [33, 268] width 11 height 11
click at [844, 520] on div "Add" at bounding box center [845, 653] width 49 height 22
click at [719, 520] on icon at bounding box center [722, 652] width 6 height 9
click at [791, 520] on div at bounding box center [802, 653] width 22 height 22
click at [33, 330] on div at bounding box center [33, 328] width 11 height 11
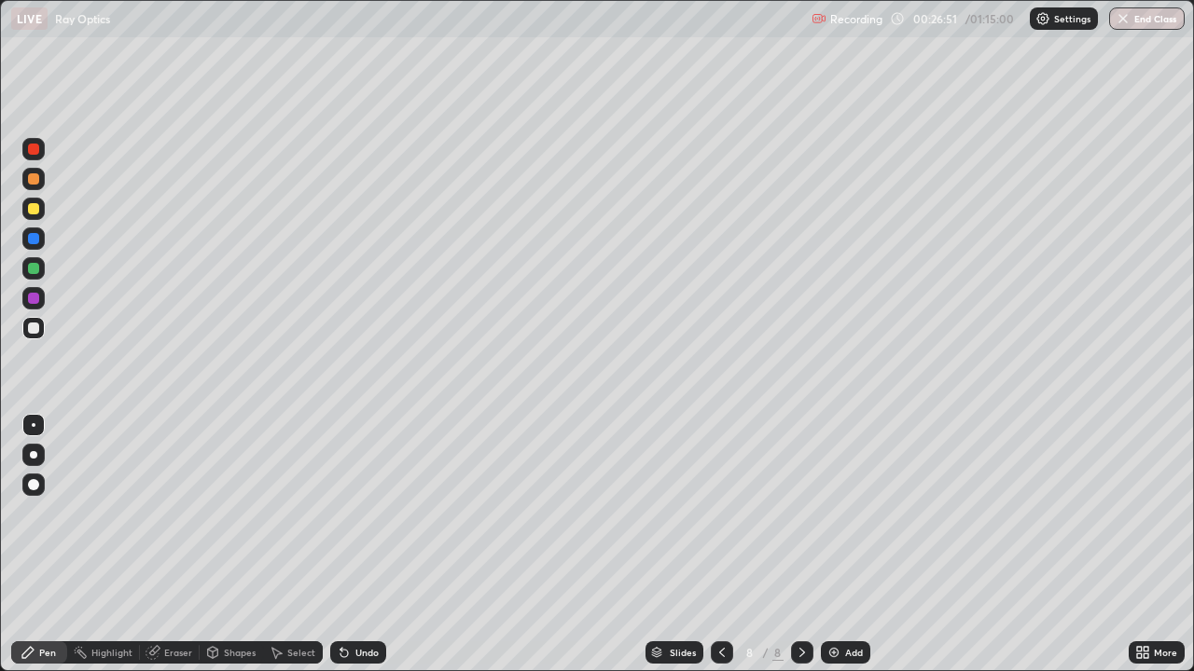
click at [42, 302] on div at bounding box center [33, 298] width 22 height 22
click at [171, 520] on div "Eraser" at bounding box center [178, 652] width 28 height 9
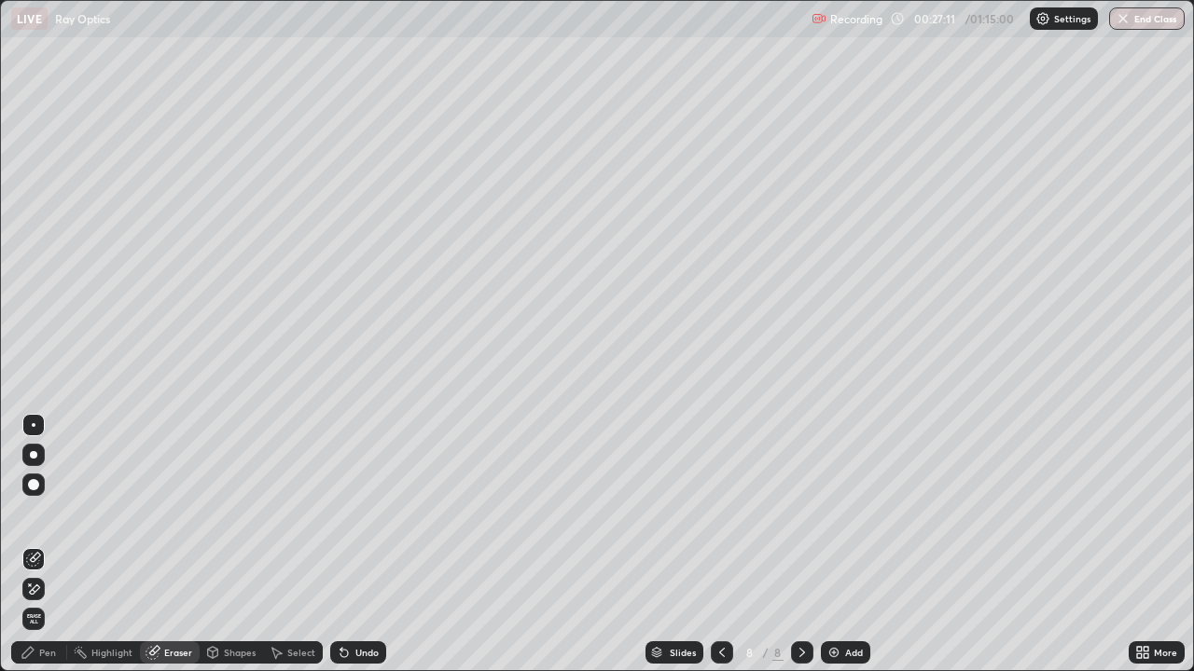
click at [47, 520] on div "Pen" at bounding box center [39, 653] width 56 height 22
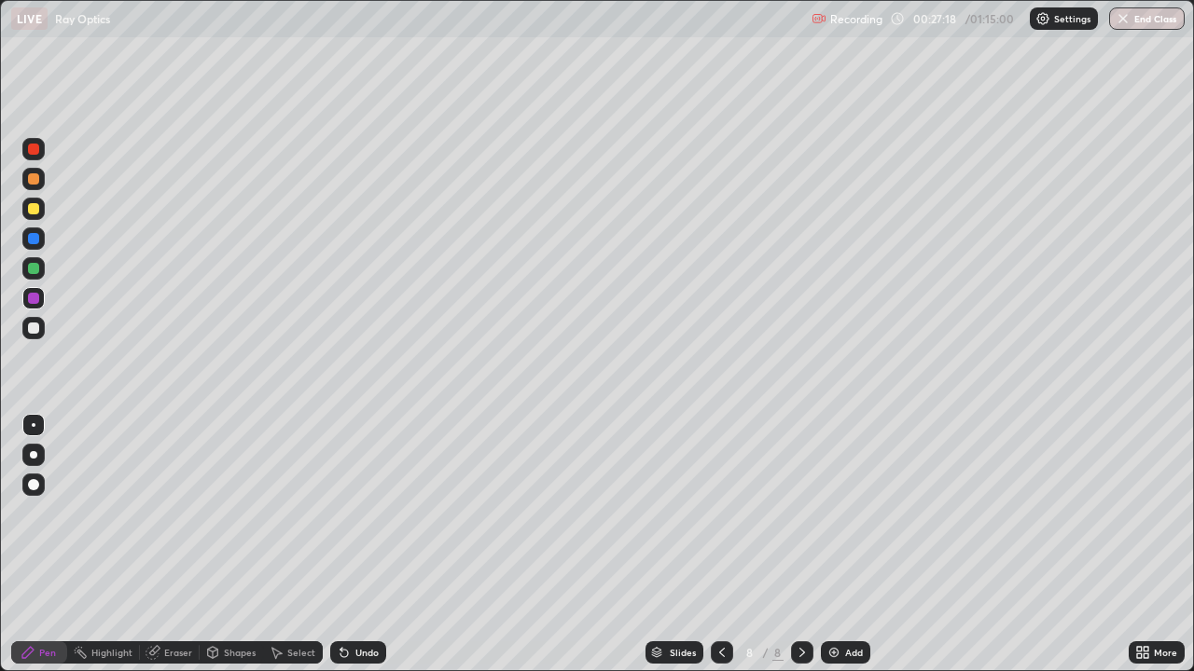
click at [31, 325] on div at bounding box center [33, 328] width 11 height 11
click at [29, 172] on div at bounding box center [33, 179] width 22 height 22
click at [34, 329] on div at bounding box center [33, 328] width 11 height 11
click at [722, 520] on icon at bounding box center [721, 652] width 15 height 15
click at [720, 520] on icon at bounding box center [721, 652] width 15 height 15
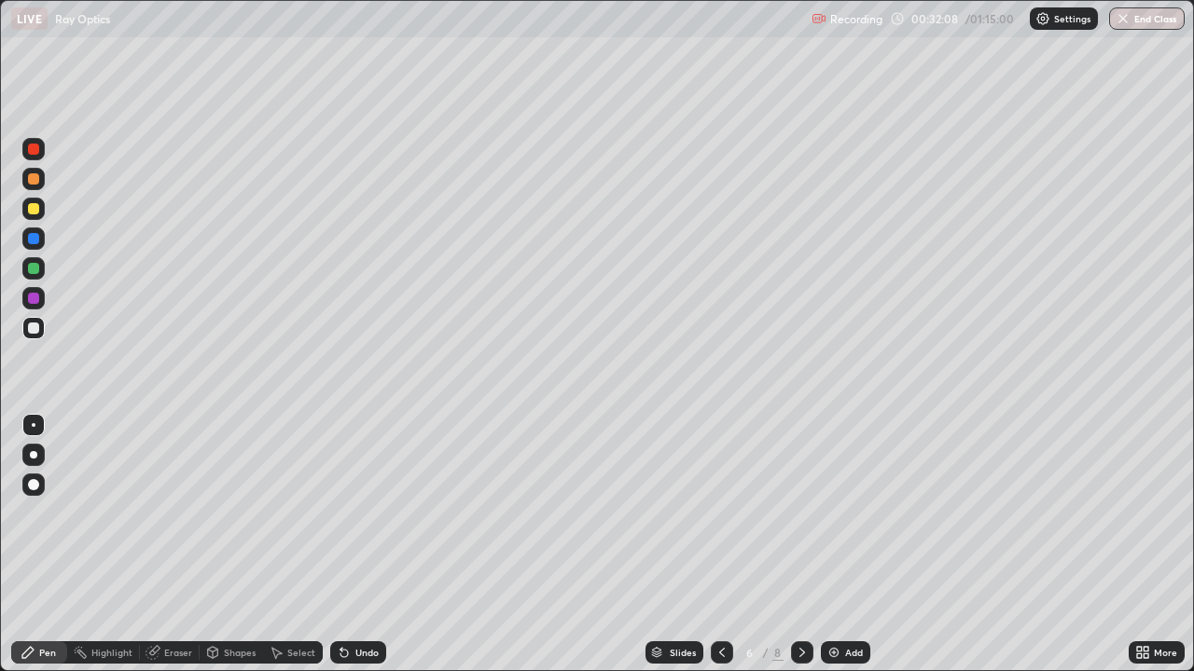
click at [801, 520] on icon at bounding box center [802, 652] width 15 height 15
click at [31, 329] on div at bounding box center [33, 328] width 11 height 11
click at [178, 520] on div "Eraser" at bounding box center [178, 652] width 28 height 9
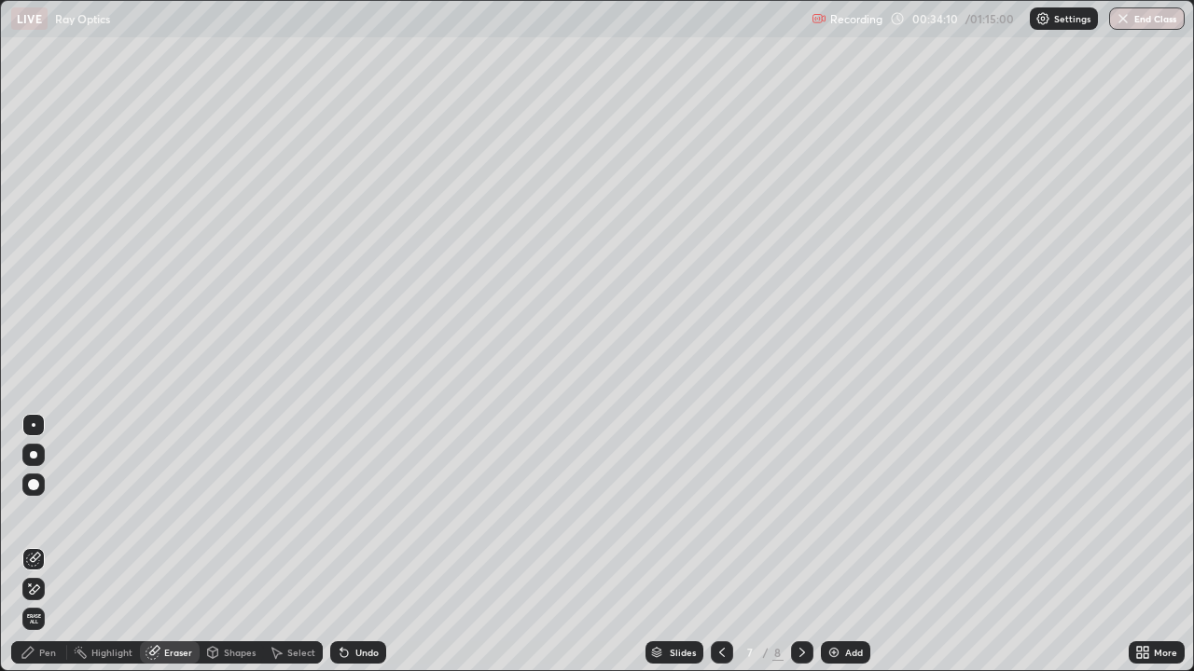
click at [63, 520] on div "Pen" at bounding box center [39, 653] width 56 height 22
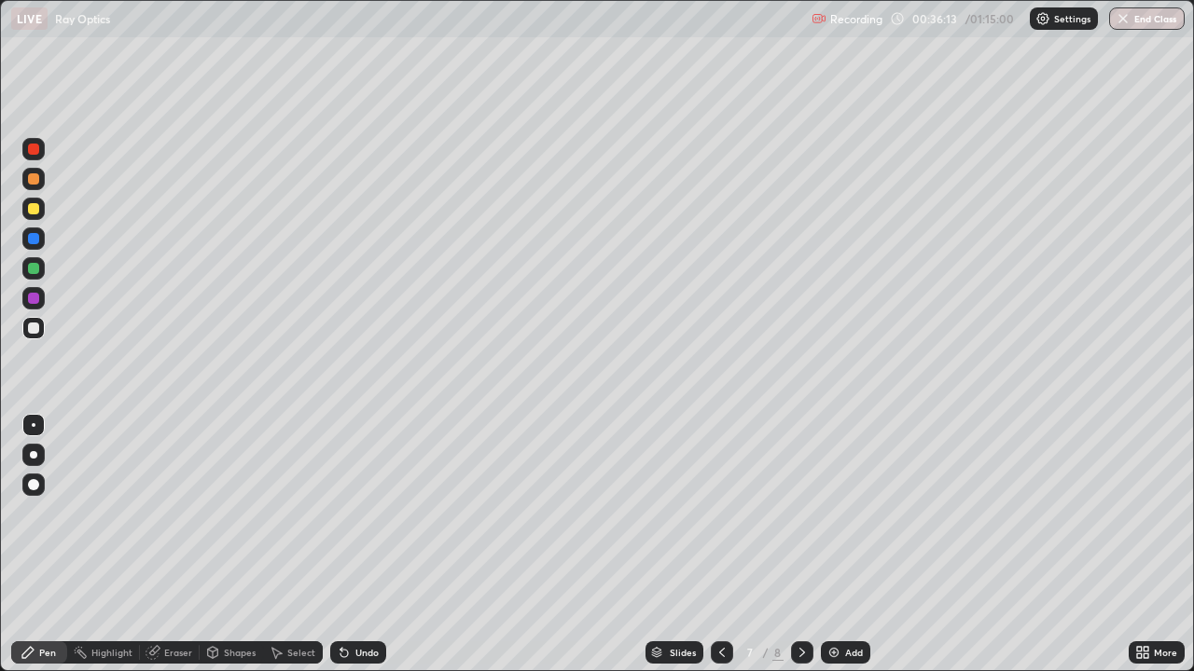
click at [352, 520] on div "Undo" at bounding box center [358, 653] width 56 height 22
click at [34, 240] on div at bounding box center [33, 238] width 11 height 11
click at [180, 520] on div "Eraser" at bounding box center [170, 653] width 60 height 22
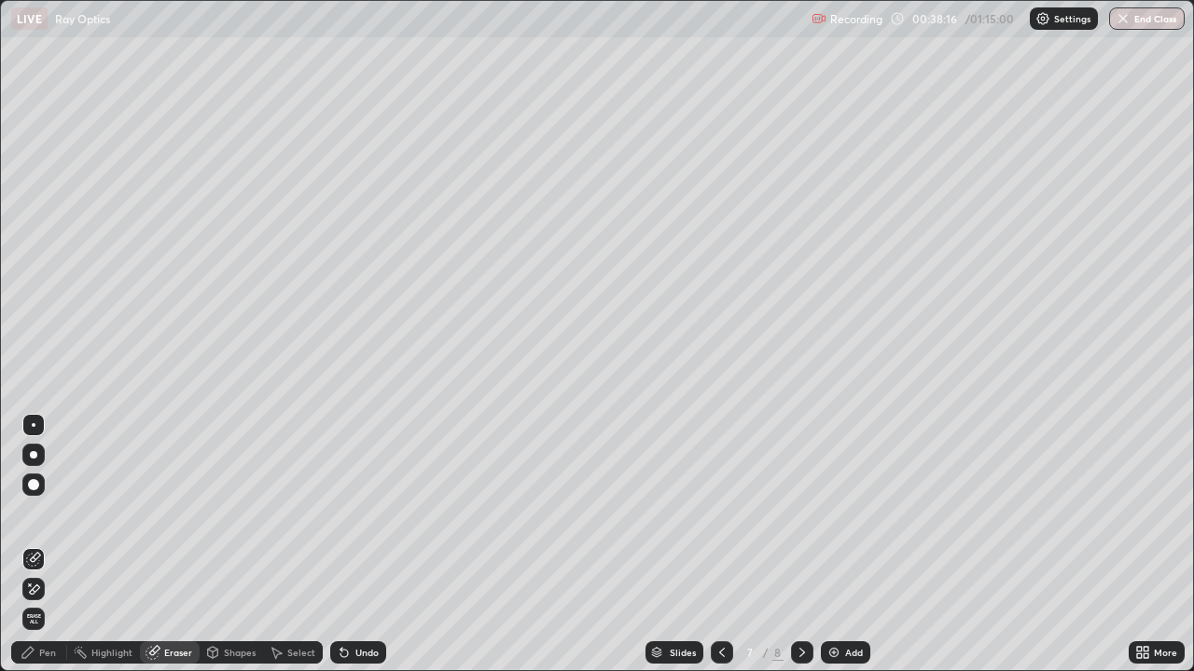
click at [31, 520] on icon at bounding box center [27, 652] width 11 height 11
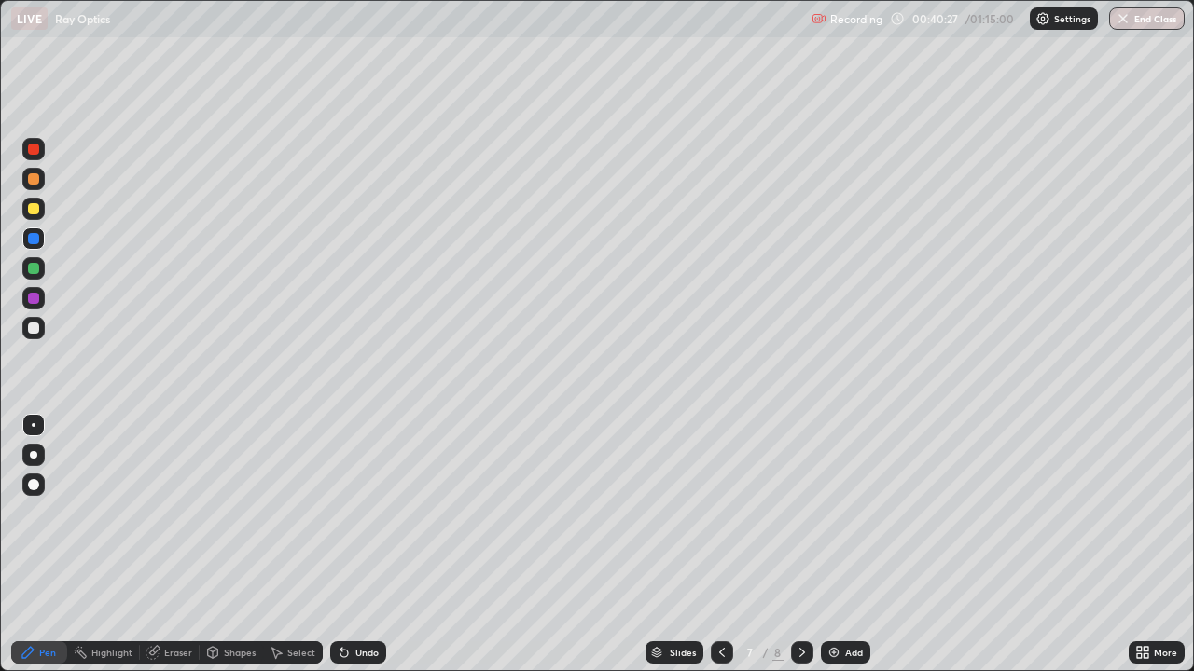
click at [801, 520] on icon at bounding box center [802, 652] width 15 height 15
click at [832, 520] on div "Add" at bounding box center [845, 653] width 49 height 22
click at [40, 177] on div at bounding box center [33, 179] width 22 height 22
click at [35, 206] on div at bounding box center [33, 208] width 11 height 11
click at [36, 331] on div at bounding box center [33, 328] width 11 height 11
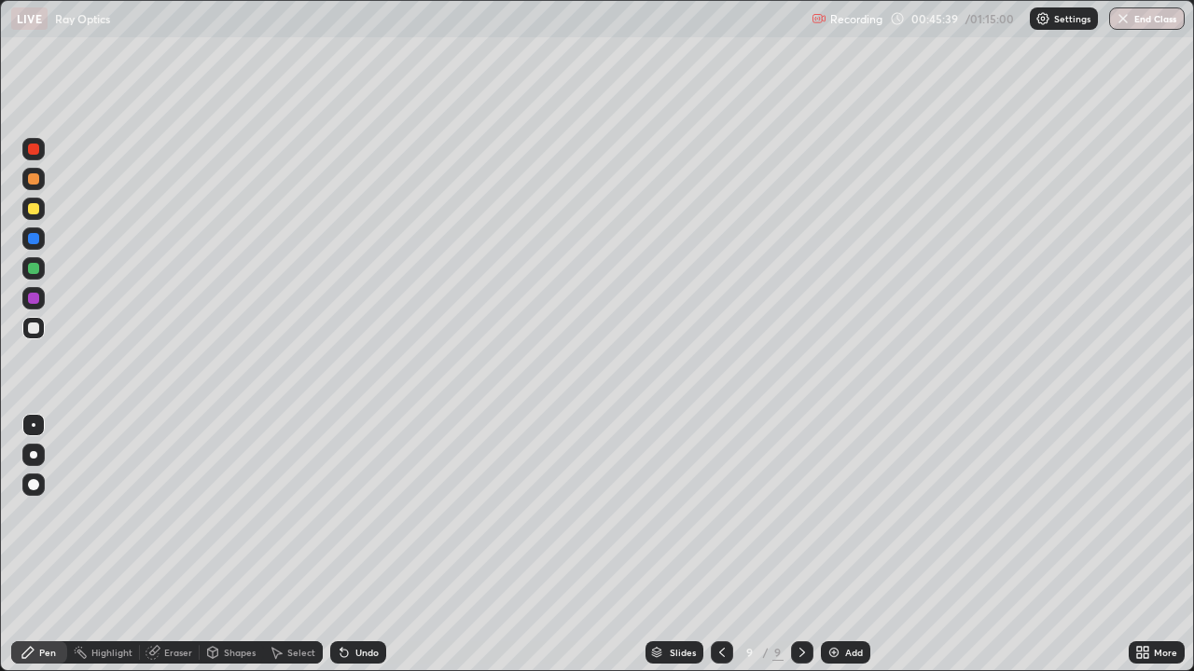
click at [30, 333] on div at bounding box center [33, 328] width 11 height 11
click at [33, 272] on div at bounding box center [33, 268] width 11 height 11
click at [30, 333] on div at bounding box center [33, 328] width 11 height 11
click at [33, 211] on div at bounding box center [33, 208] width 11 height 11
click at [363, 520] on div "Undo" at bounding box center [358, 653] width 56 height 22
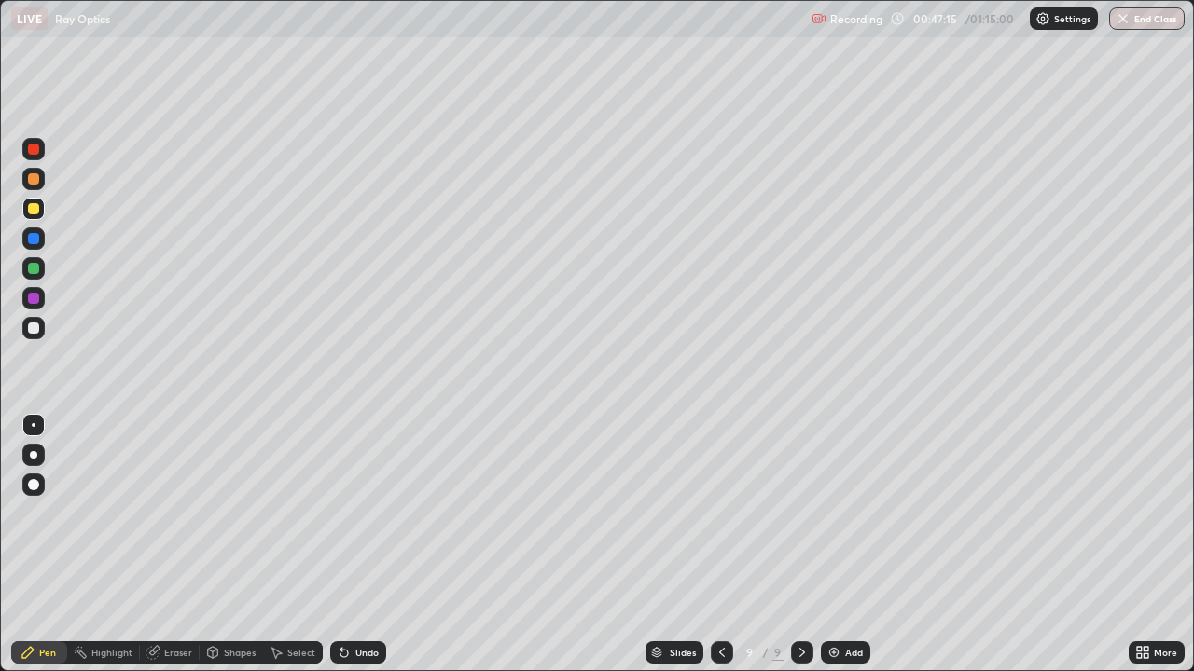
click at [353, 520] on div "Undo" at bounding box center [358, 653] width 56 height 22
click at [356, 520] on div "Undo" at bounding box center [358, 653] width 56 height 22
click at [357, 520] on div "Undo" at bounding box center [366, 652] width 23 height 9
click at [361, 520] on div "Undo" at bounding box center [366, 652] width 23 height 9
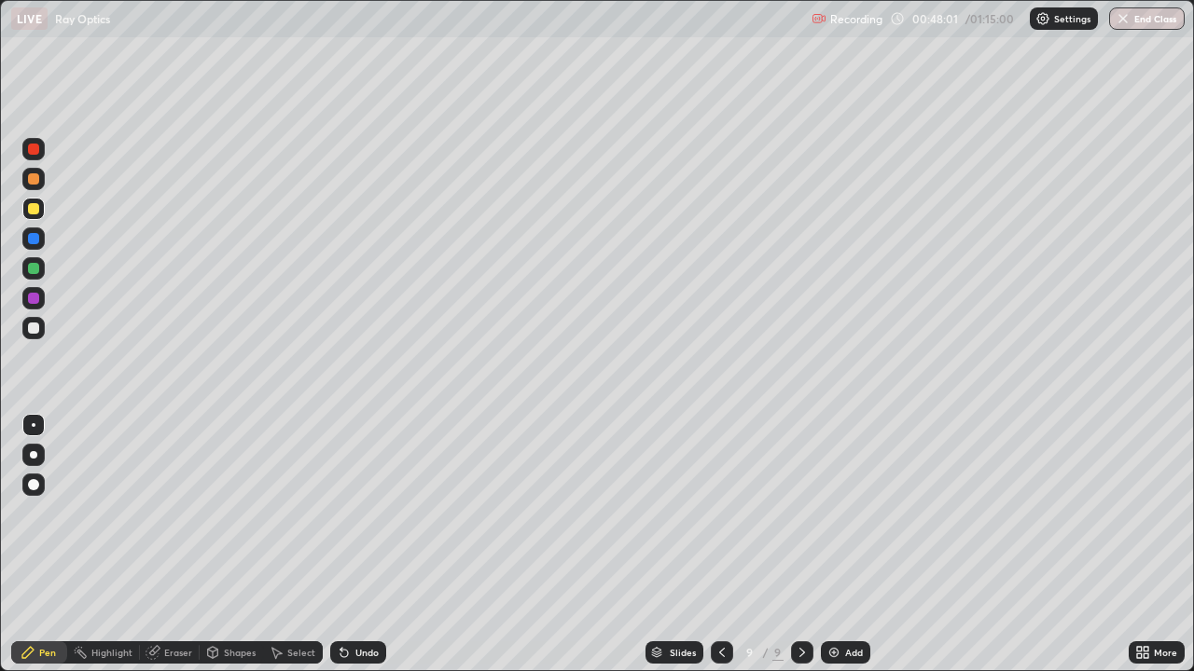
click at [37, 297] on div at bounding box center [33, 298] width 11 height 11
click at [42, 209] on div at bounding box center [33, 209] width 22 height 22
click at [40, 238] on div at bounding box center [33, 239] width 22 height 22
click at [38, 330] on div at bounding box center [33, 328] width 11 height 11
click at [28, 237] on div at bounding box center [33, 238] width 11 height 11
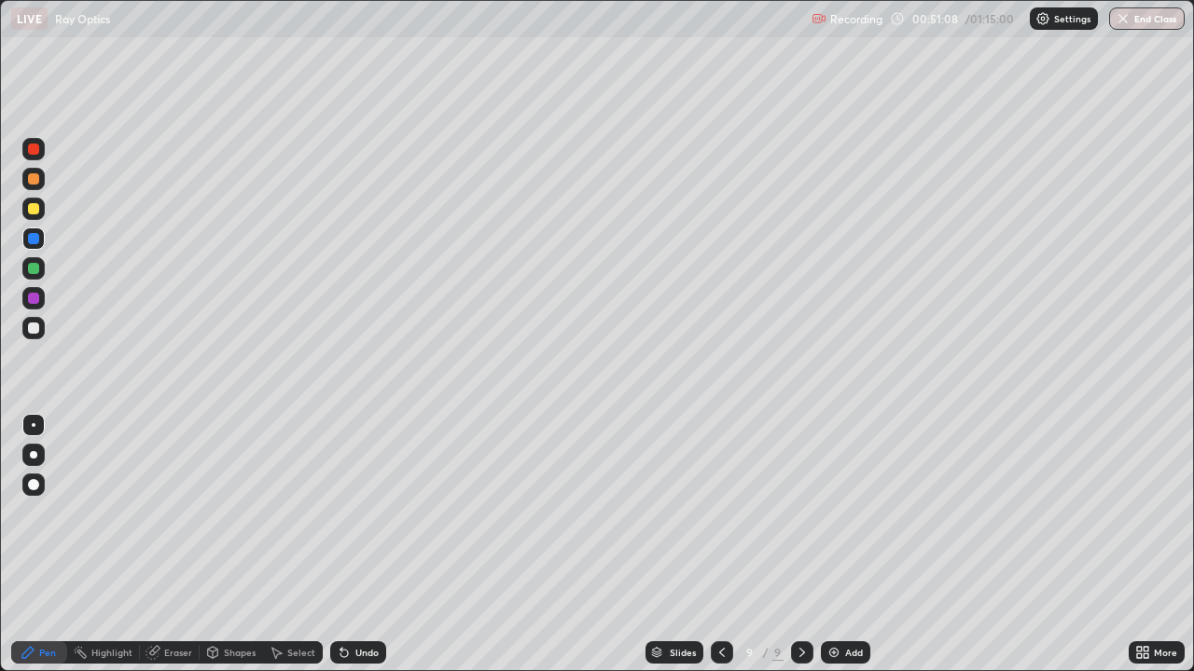
click at [31, 269] on div at bounding box center [33, 268] width 11 height 11
click at [372, 520] on div "Undo" at bounding box center [366, 652] width 23 height 9
click at [367, 520] on div "Undo" at bounding box center [366, 652] width 23 height 9
click at [33, 207] on div at bounding box center [33, 208] width 11 height 11
click at [166, 520] on div "Eraser" at bounding box center [170, 653] width 60 height 22
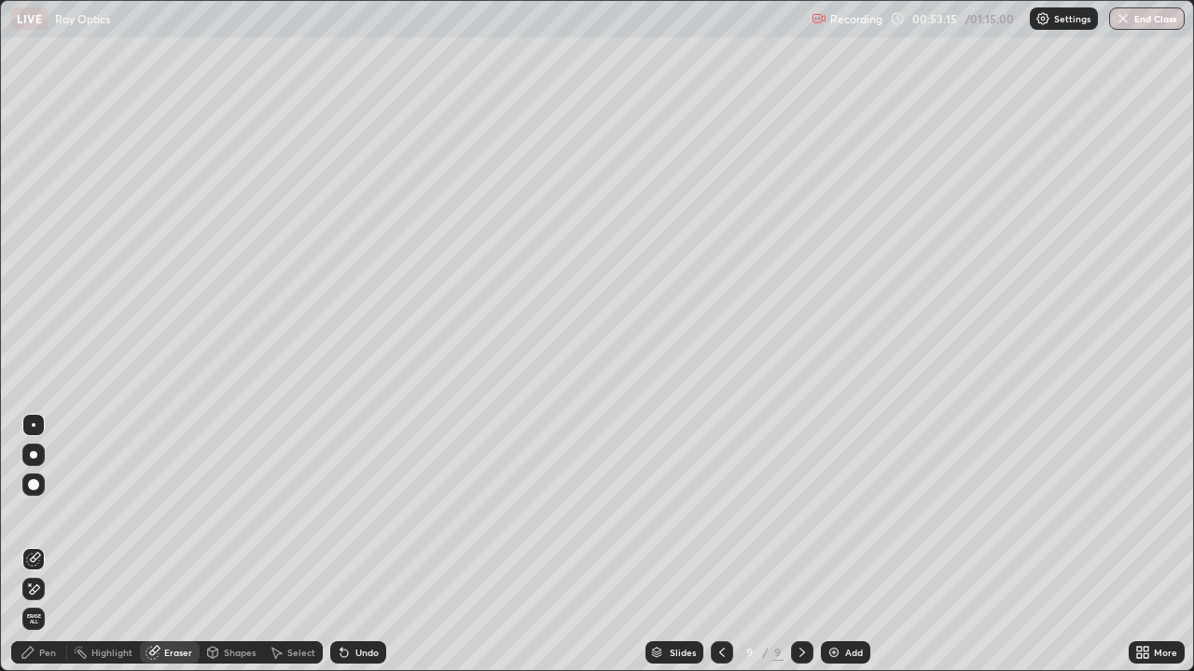
click at [362, 520] on div "Undo" at bounding box center [366, 652] width 23 height 9
click at [37, 520] on div "Pen" at bounding box center [39, 653] width 56 height 22
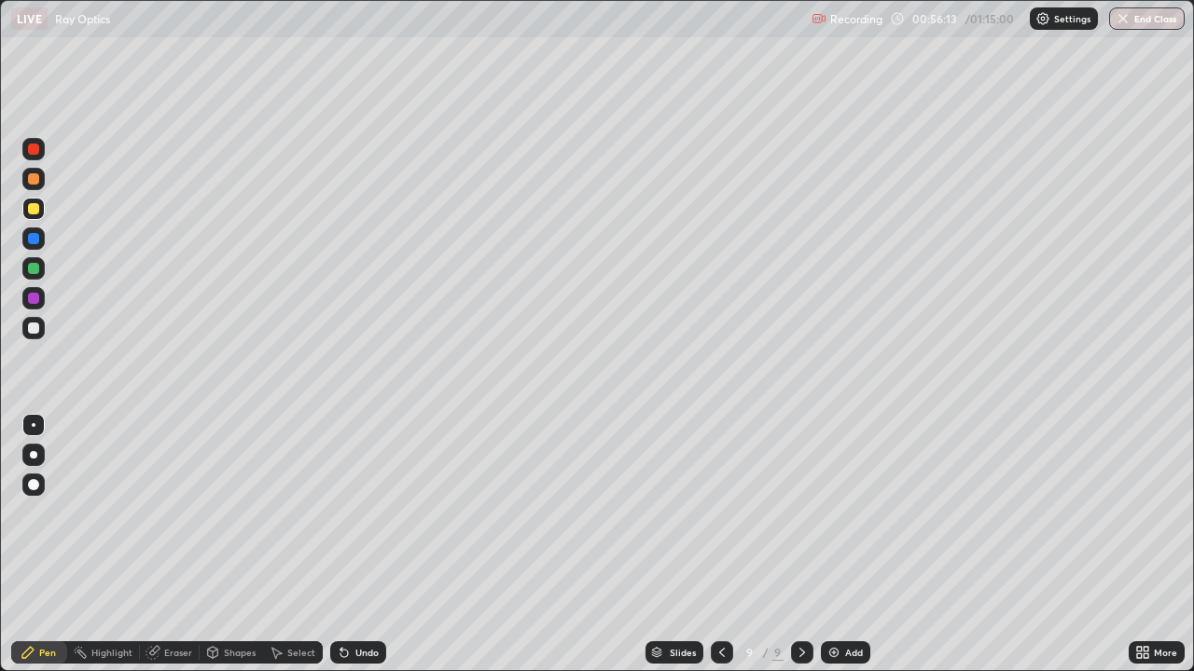
click at [33, 330] on div at bounding box center [33, 328] width 11 height 11
click at [839, 520] on div "Add" at bounding box center [845, 653] width 49 height 22
click at [35, 183] on div at bounding box center [33, 178] width 11 height 11
click at [35, 270] on div at bounding box center [33, 268] width 11 height 11
click at [354, 520] on div "Undo" at bounding box center [358, 653] width 56 height 22
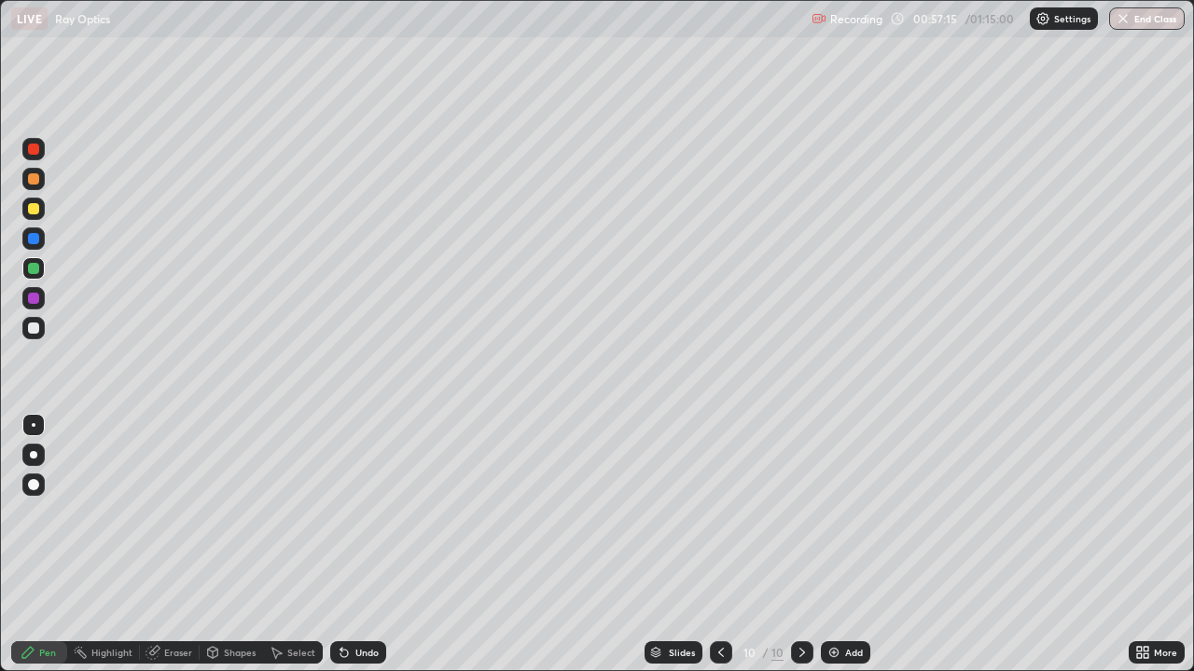
click at [34, 180] on div at bounding box center [33, 178] width 11 height 11
click at [34, 243] on div at bounding box center [33, 238] width 11 height 11
click at [171, 520] on div "Eraser" at bounding box center [178, 652] width 28 height 9
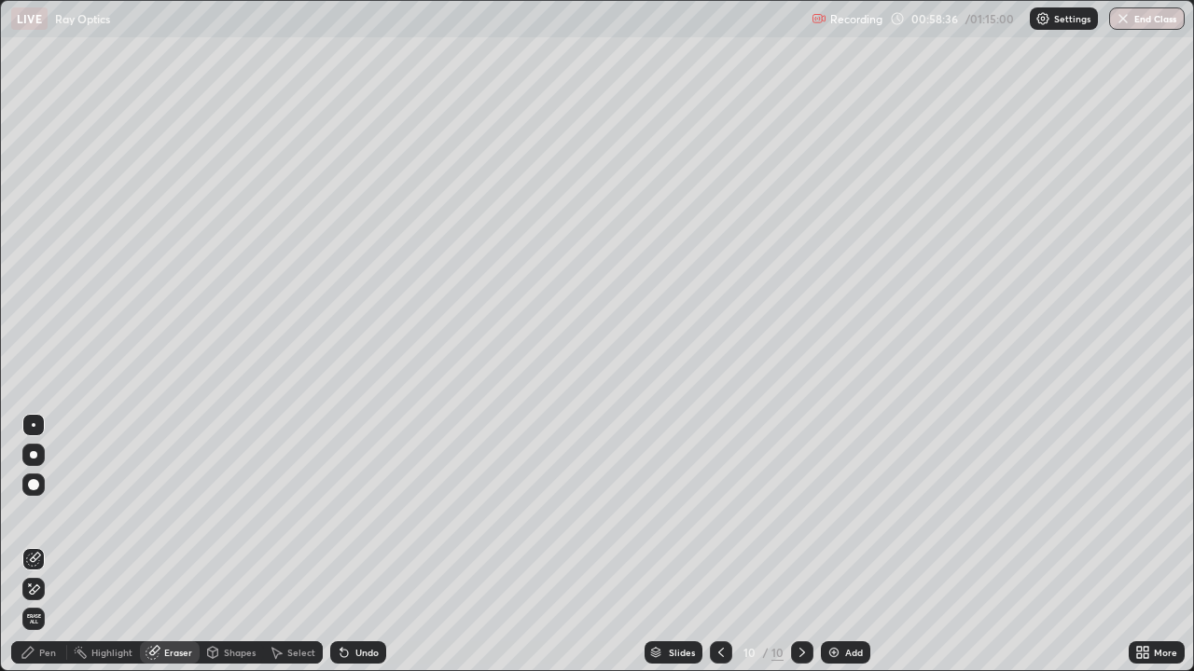
click at [40, 520] on div "Pen" at bounding box center [39, 653] width 56 height 22
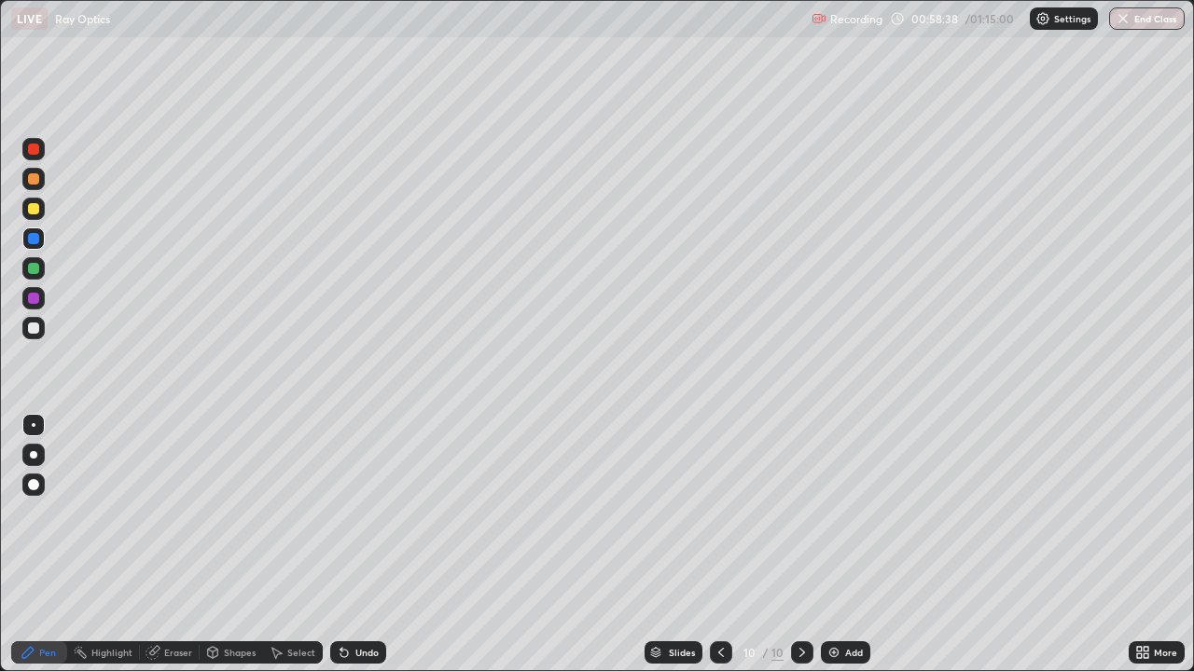
click at [35, 210] on div at bounding box center [33, 208] width 11 height 11
click at [35, 240] on div at bounding box center [33, 238] width 11 height 11
click at [28, 269] on div at bounding box center [33, 268] width 11 height 11
click at [24, 187] on div at bounding box center [33, 179] width 22 height 22
click at [28, 215] on div at bounding box center [33, 209] width 22 height 22
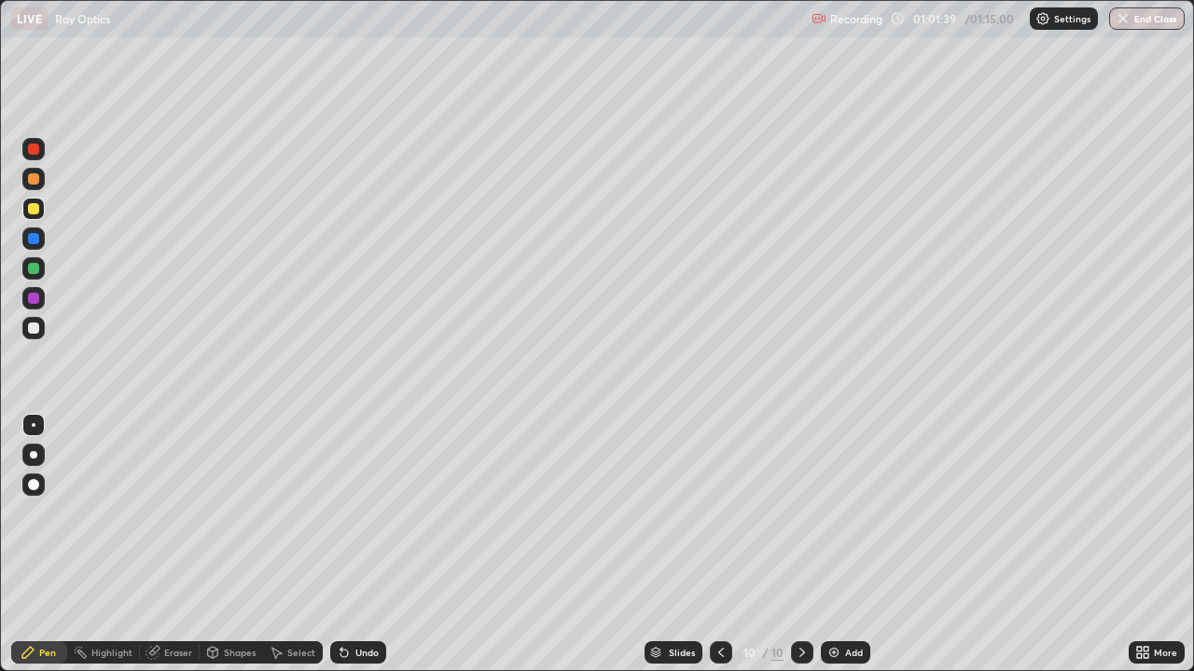
click at [35, 331] on div at bounding box center [33, 328] width 11 height 11
click at [171, 520] on div "Eraser" at bounding box center [170, 653] width 60 height 22
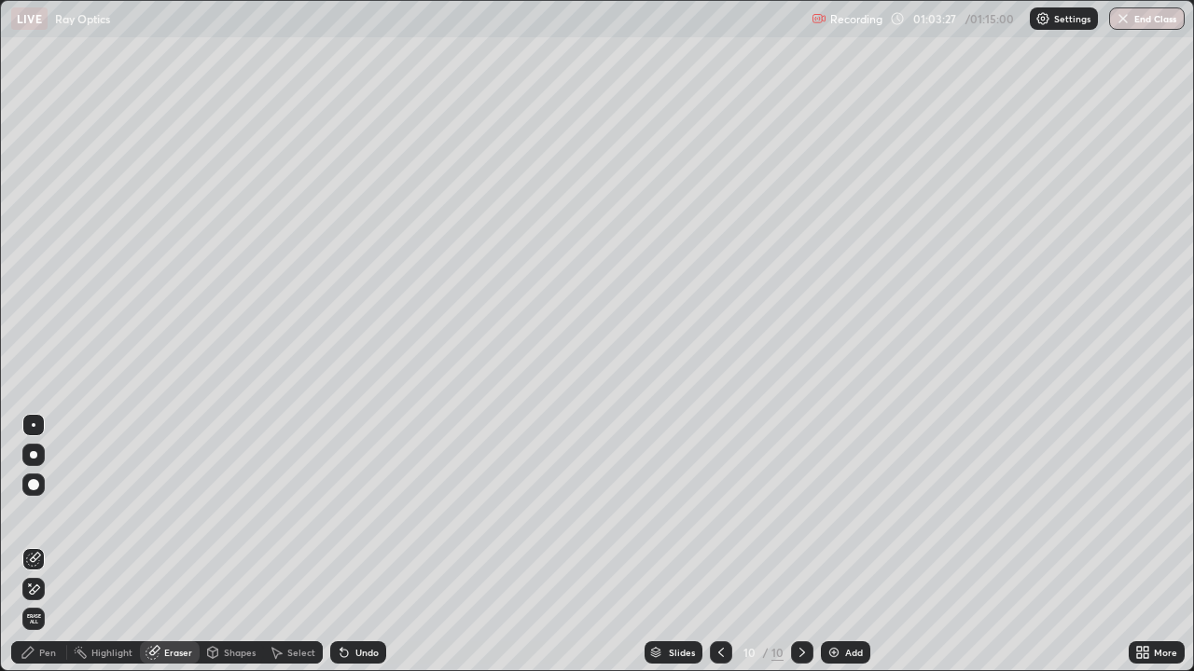
click at [48, 520] on div "Pen" at bounding box center [47, 652] width 17 height 9
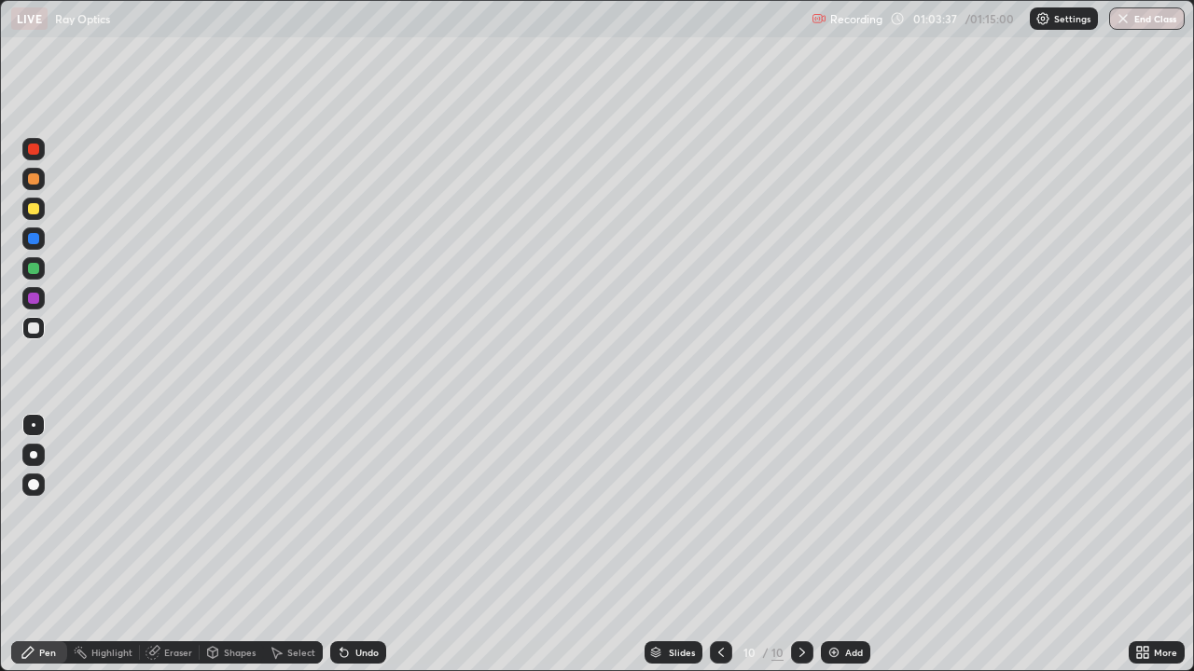
click at [32, 331] on div at bounding box center [33, 328] width 11 height 11
click at [35, 237] on div at bounding box center [33, 238] width 11 height 11
click at [36, 213] on div at bounding box center [33, 208] width 11 height 11
click at [31, 332] on div at bounding box center [33, 328] width 11 height 11
click at [33, 269] on div at bounding box center [33, 268] width 11 height 11
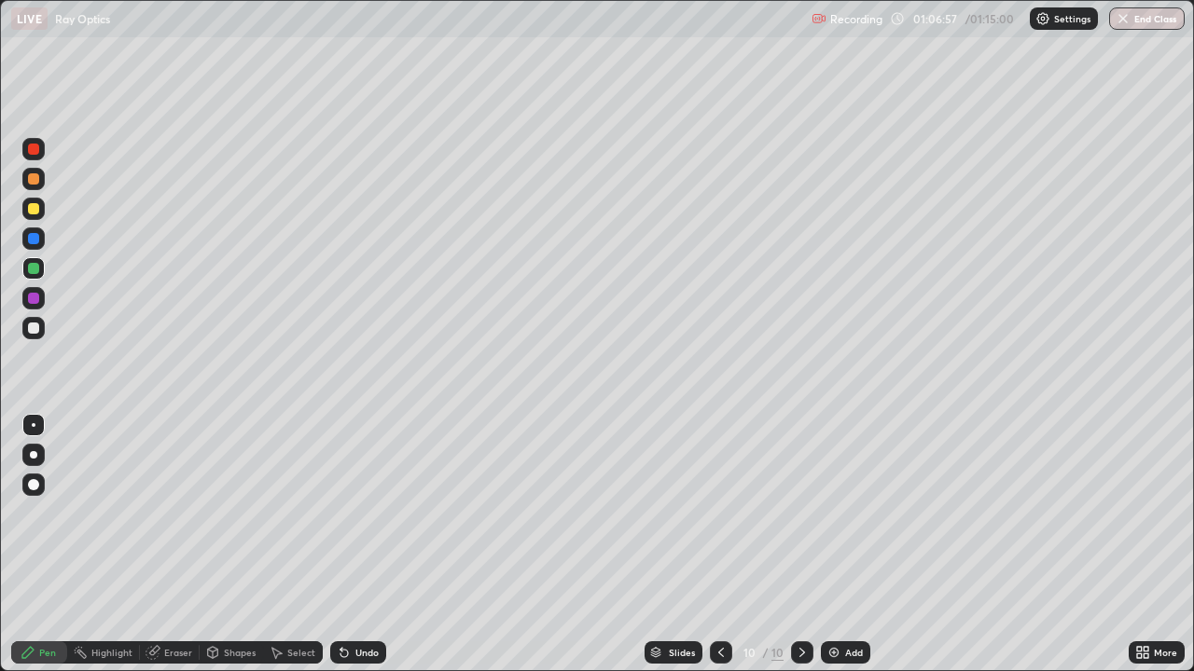
click at [719, 520] on icon at bounding box center [720, 652] width 15 height 15
click at [797, 520] on icon at bounding box center [802, 652] width 15 height 15
click at [25, 294] on div at bounding box center [33, 298] width 22 height 22
click at [29, 199] on div at bounding box center [33, 209] width 22 height 22
click at [718, 520] on icon at bounding box center [720, 652] width 15 height 15
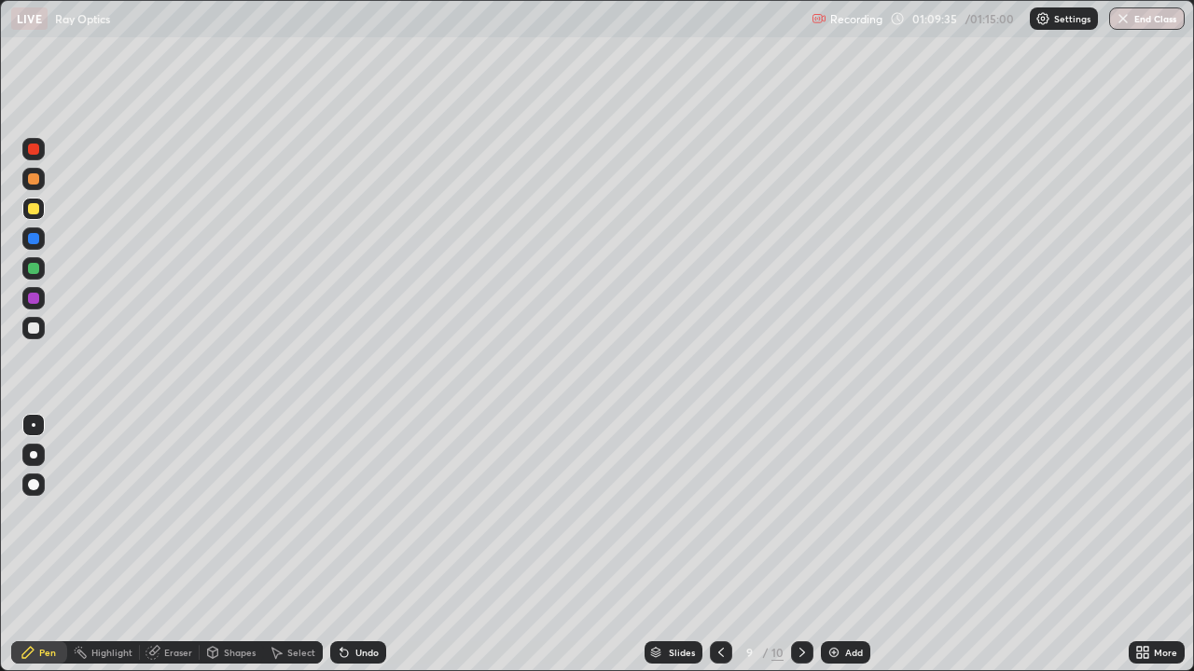
click at [798, 520] on icon at bounding box center [802, 652] width 15 height 15
click at [184, 520] on div "Eraser" at bounding box center [178, 652] width 28 height 9
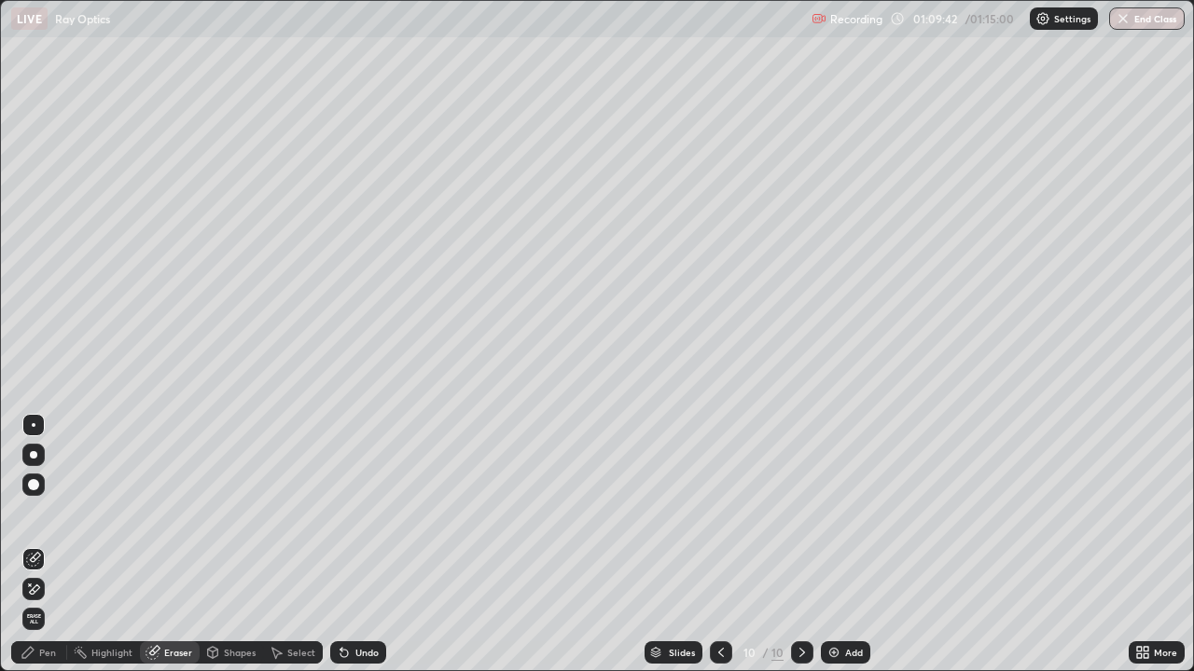
click at [48, 520] on div "Pen" at bounding box center [47, 652] width 17 height 9
